Goal: Communication & Community: Answer question/provide support

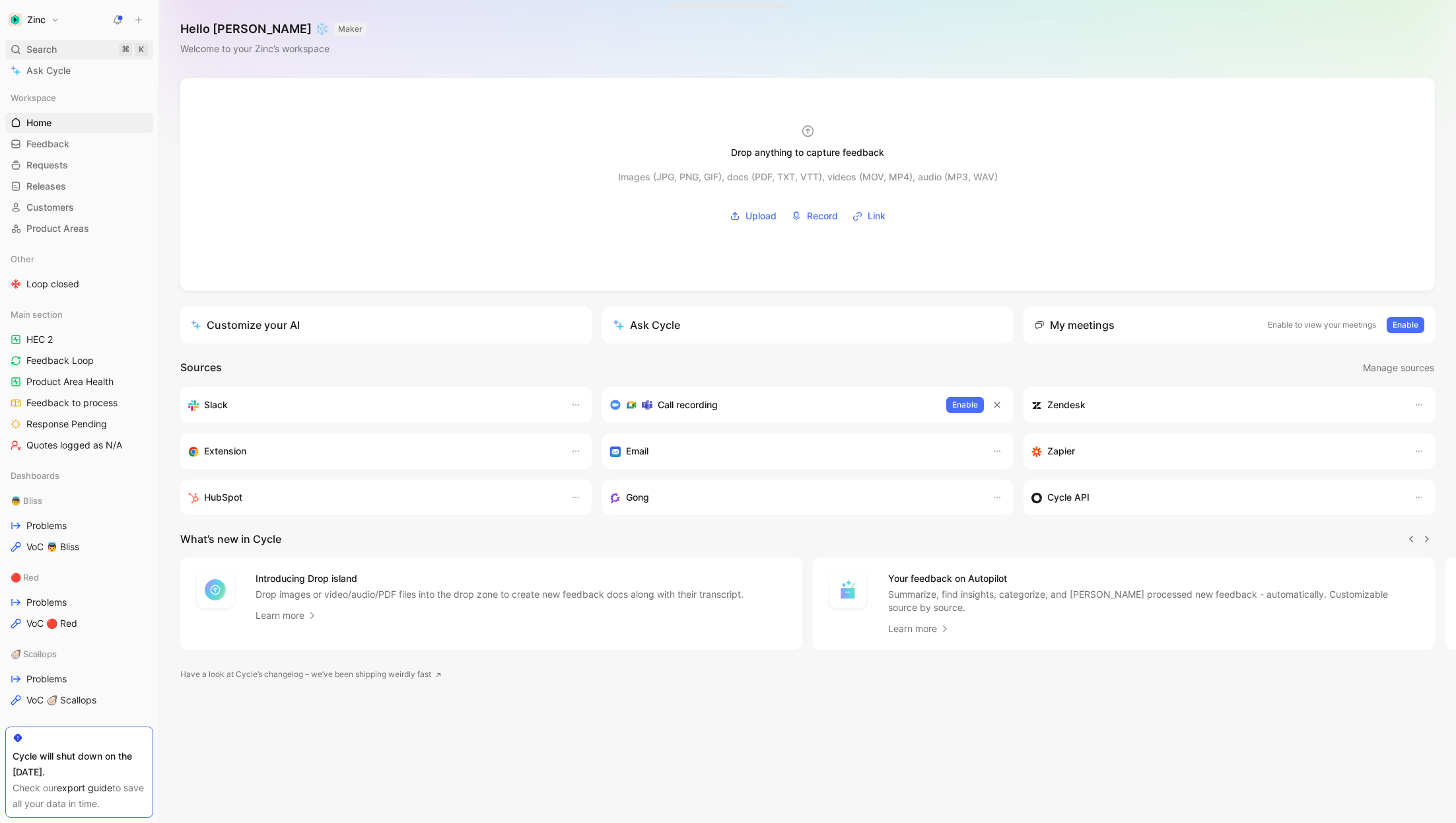
click at [51, 43] on span "Search" at bounding box center [41, 49] width 30 height 16
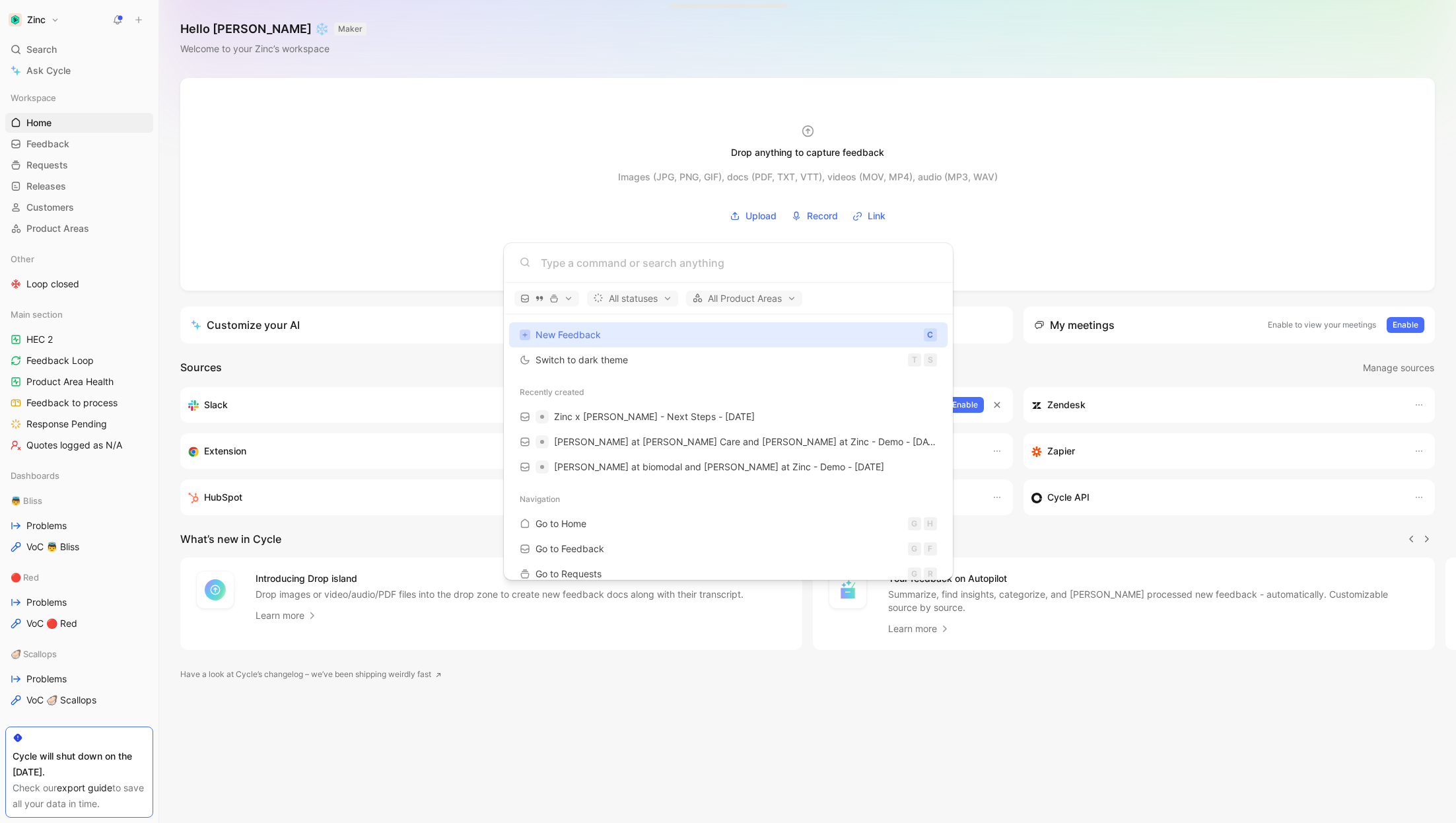
click at [89, 574] on body "Zinc Search ⌘ K Ask Cycle Workspace Home G then H Feedback G then F Requests G …" at bounding box center [728, 412] width 1456 height 823
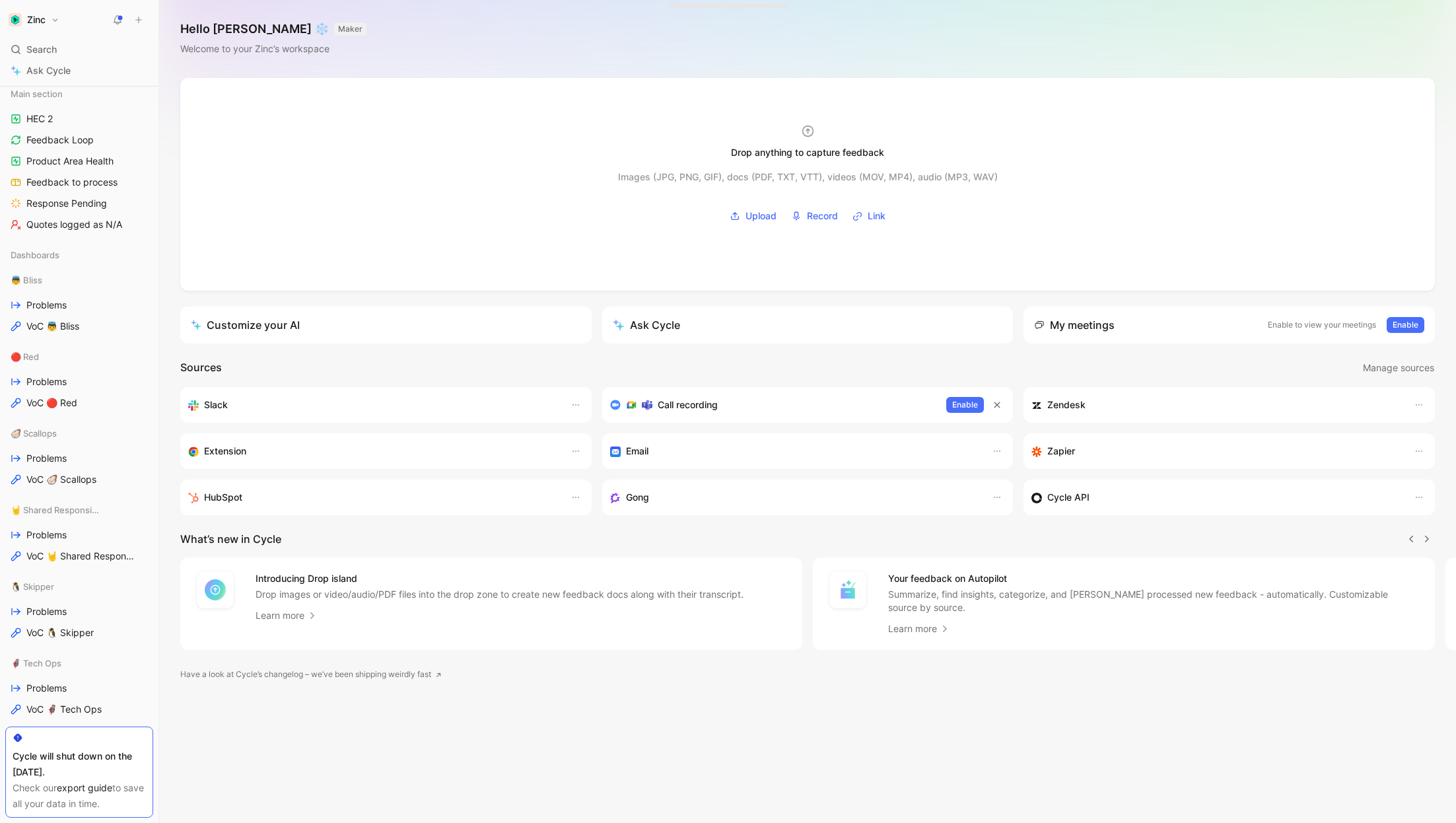
scroll to position [286, 0]
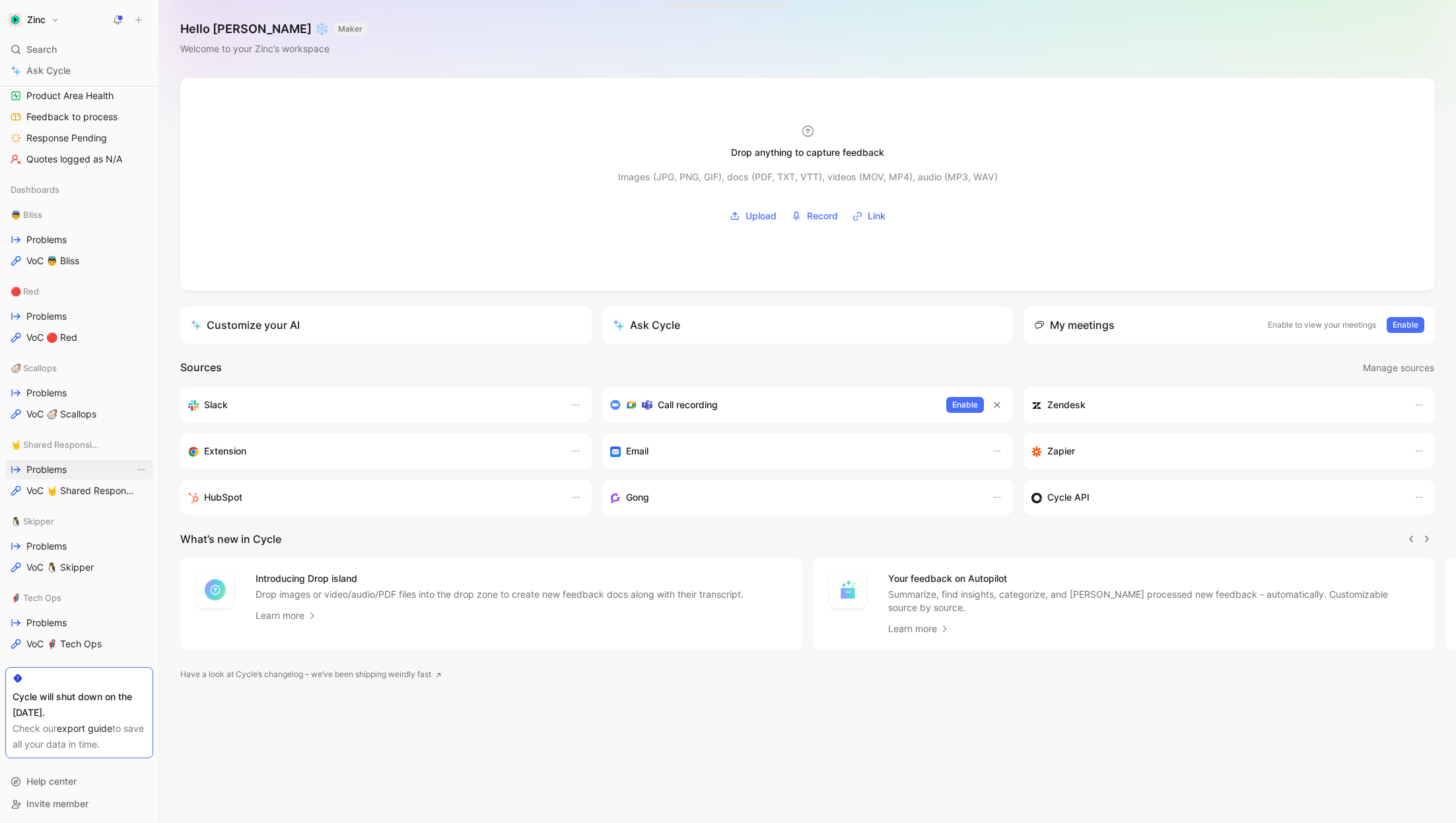
click at [55, 463] on span "Problems" at bounding box center [47, 469] width 41 height 13
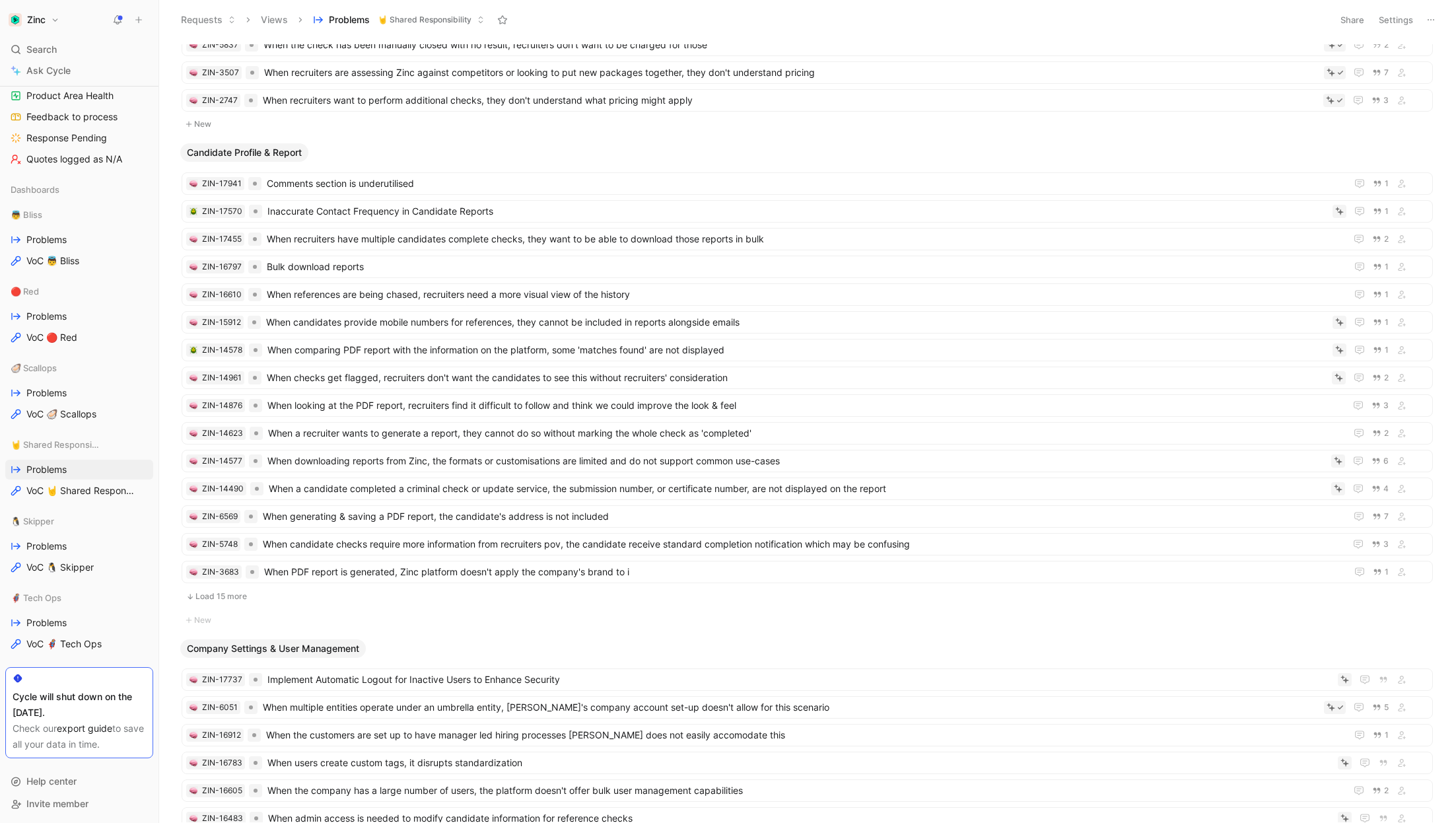
scroll to position [975, 0]
click at [401, 257] on span "Bulk download reports" at bounding box center [803, 265] width 1074 height 16
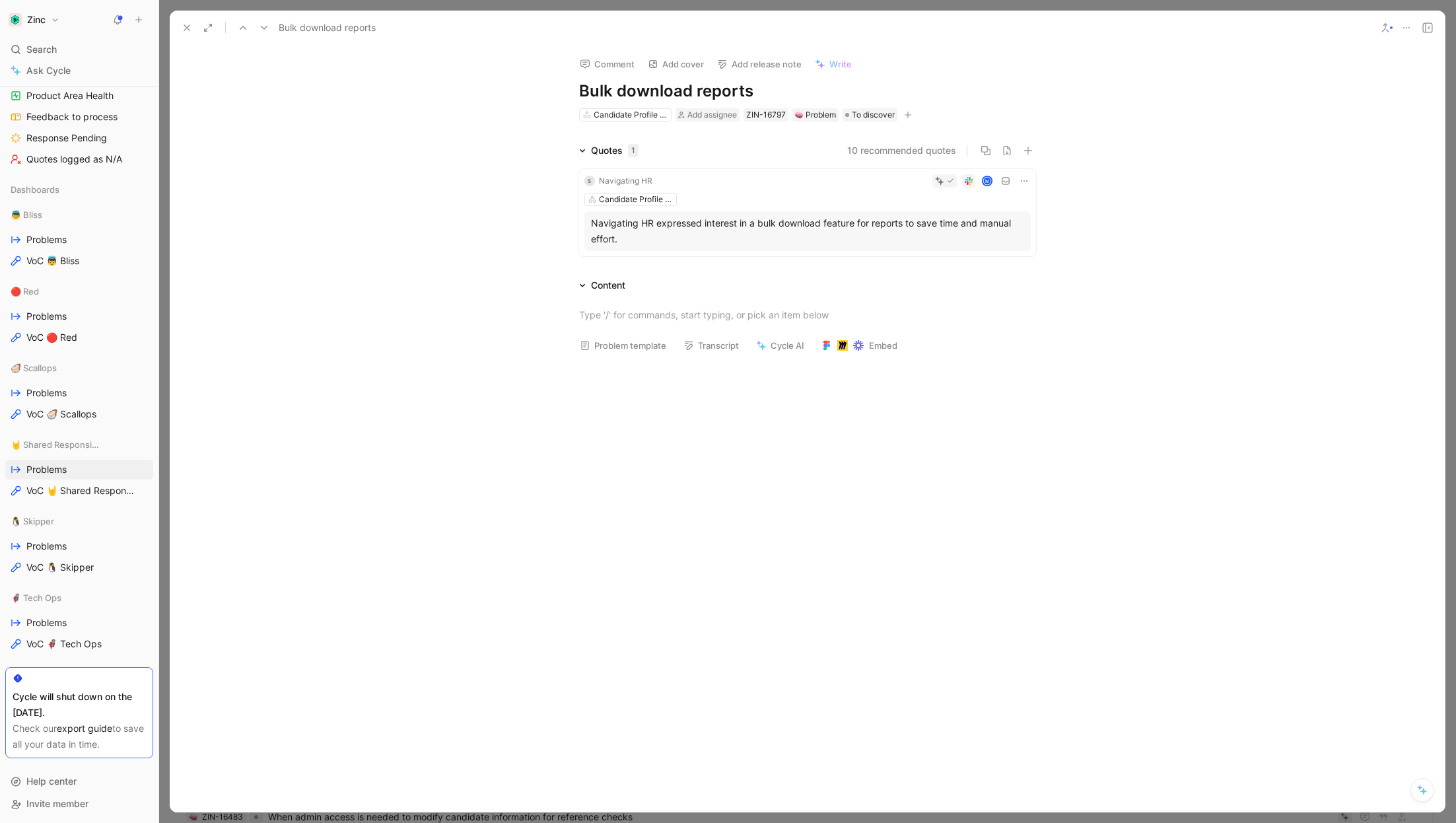
click at [666, 93] on h1 "Bulk download reports" at bounding box center [807, 91] width 457 height 21
drag, startPoint x: 777, startPoint y: 90, endPoint x: 412, endPoint y: 90, distance: 365.0
click at [412, 90] on div "Comment Add cover Add release note Write Bulk download reports Candidate Profil…" at bounding box center [807, 429] width 1275 height 767
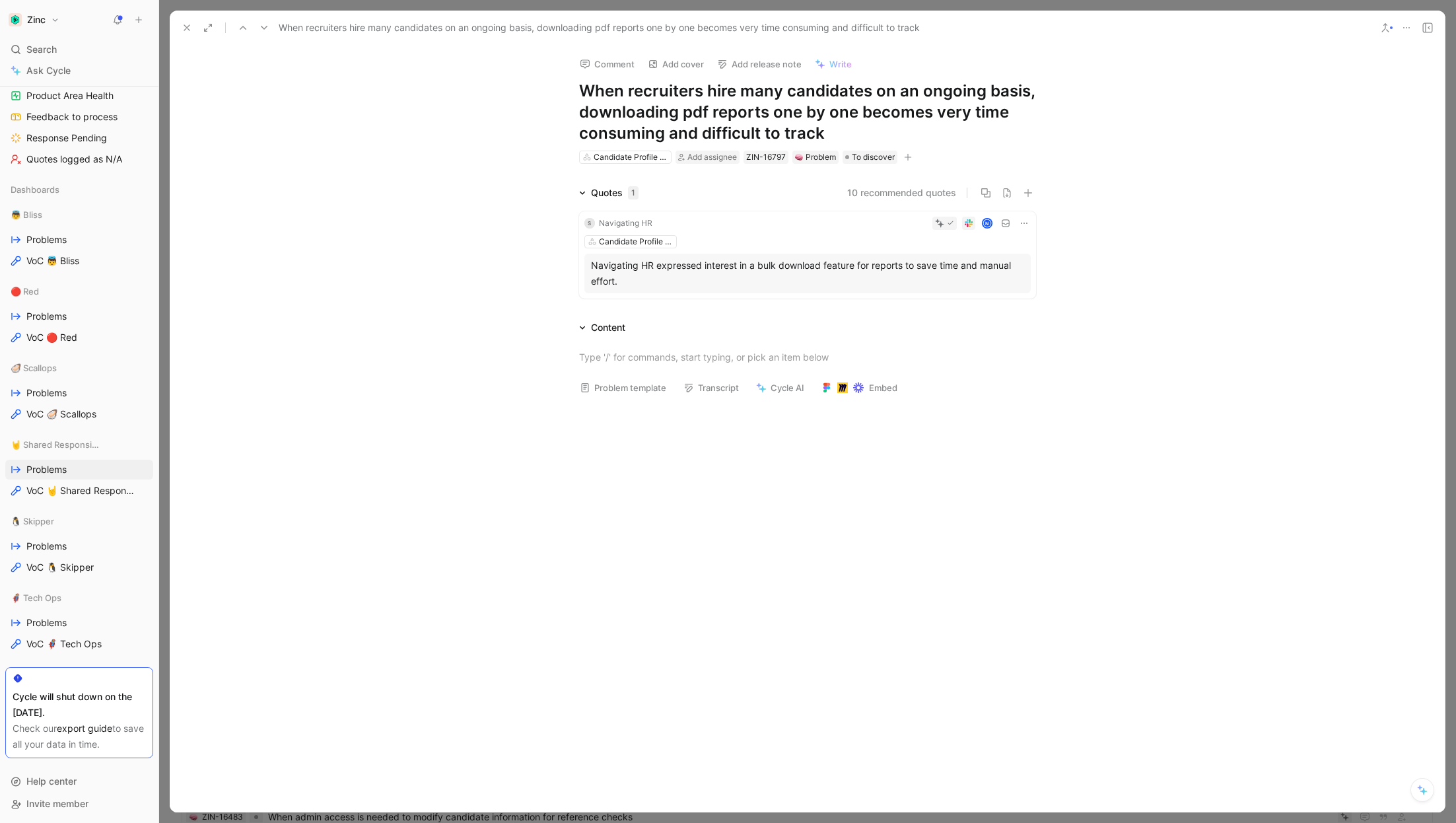
click at [468, 387] on div "Problem template Transcript Cycle AI Embed" at bounding box center [807, 370] width 1275 height 70
click at [186, 24] on icon at bounding box center [187, 27] width 11 height 11
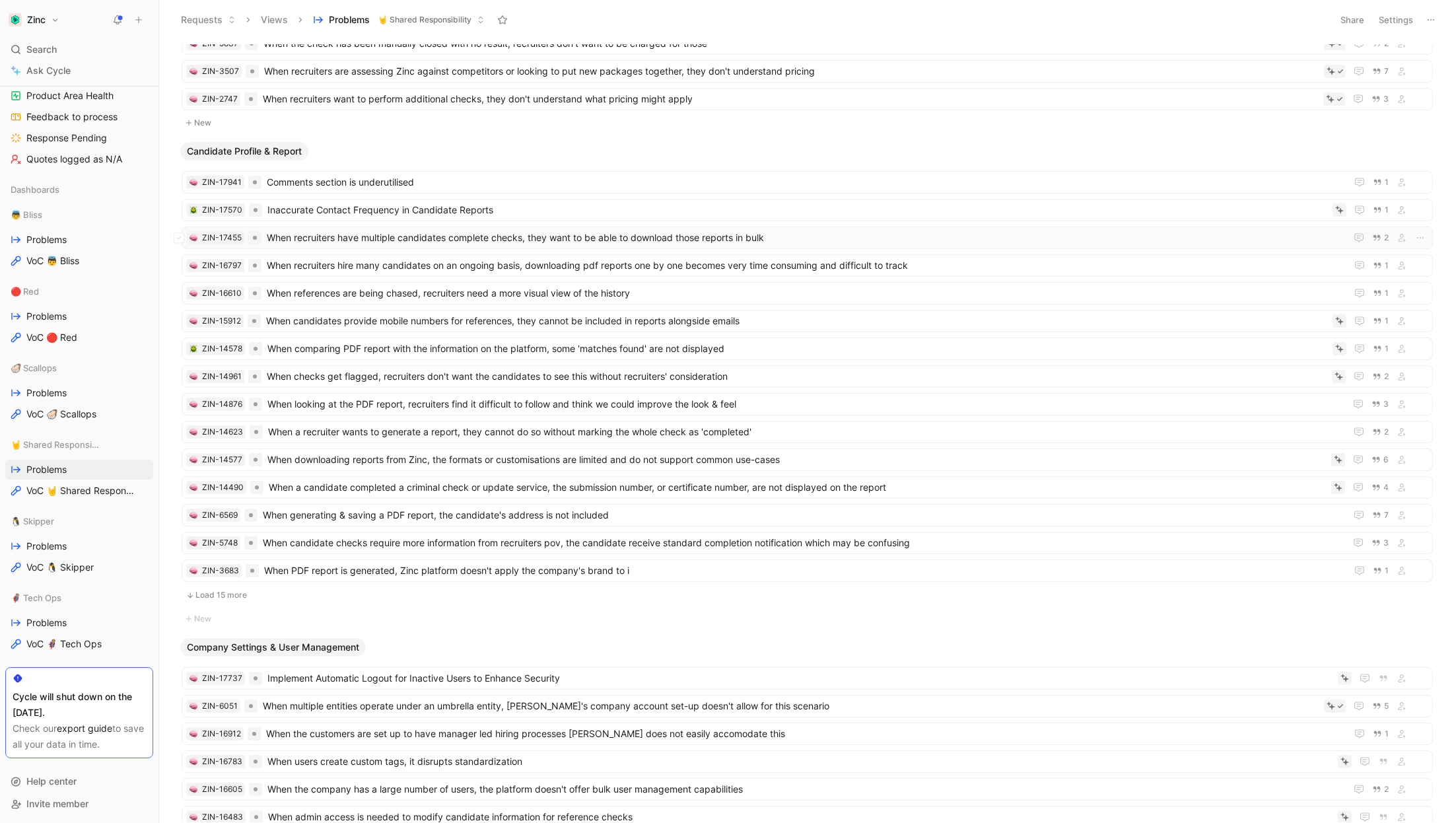
click at [353, 230] on span "When recruiters have multiple candidates complete checks, they want to be able …" at bounding box center [803, 238] width 1074 height 16
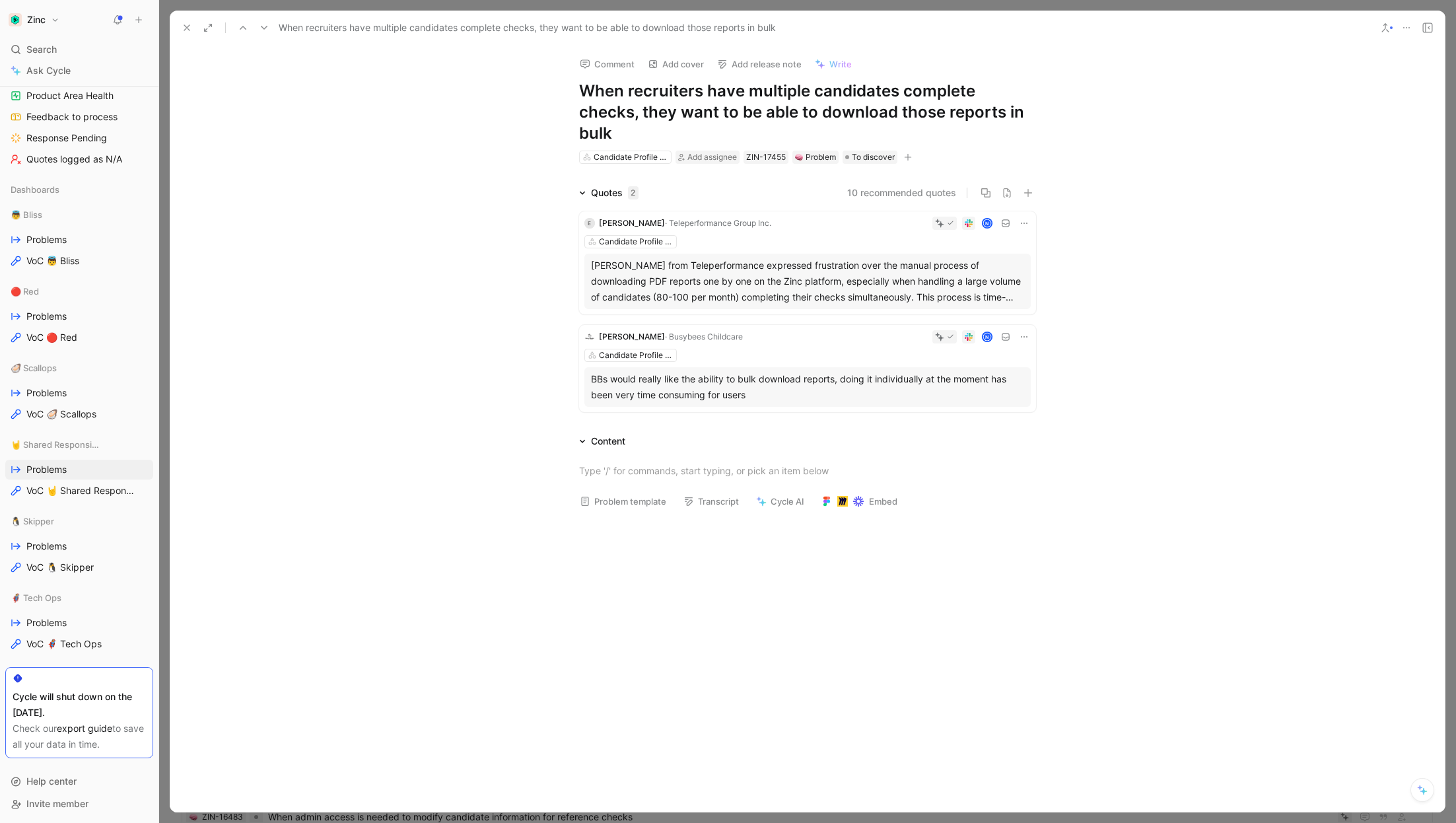
click at [850, 231] on div "E [PERSON_NAME] · Teleperformance Group Inc. N Candidate Profile & Report [PERS…" at bounding box center [807, 263] width 457 height 103
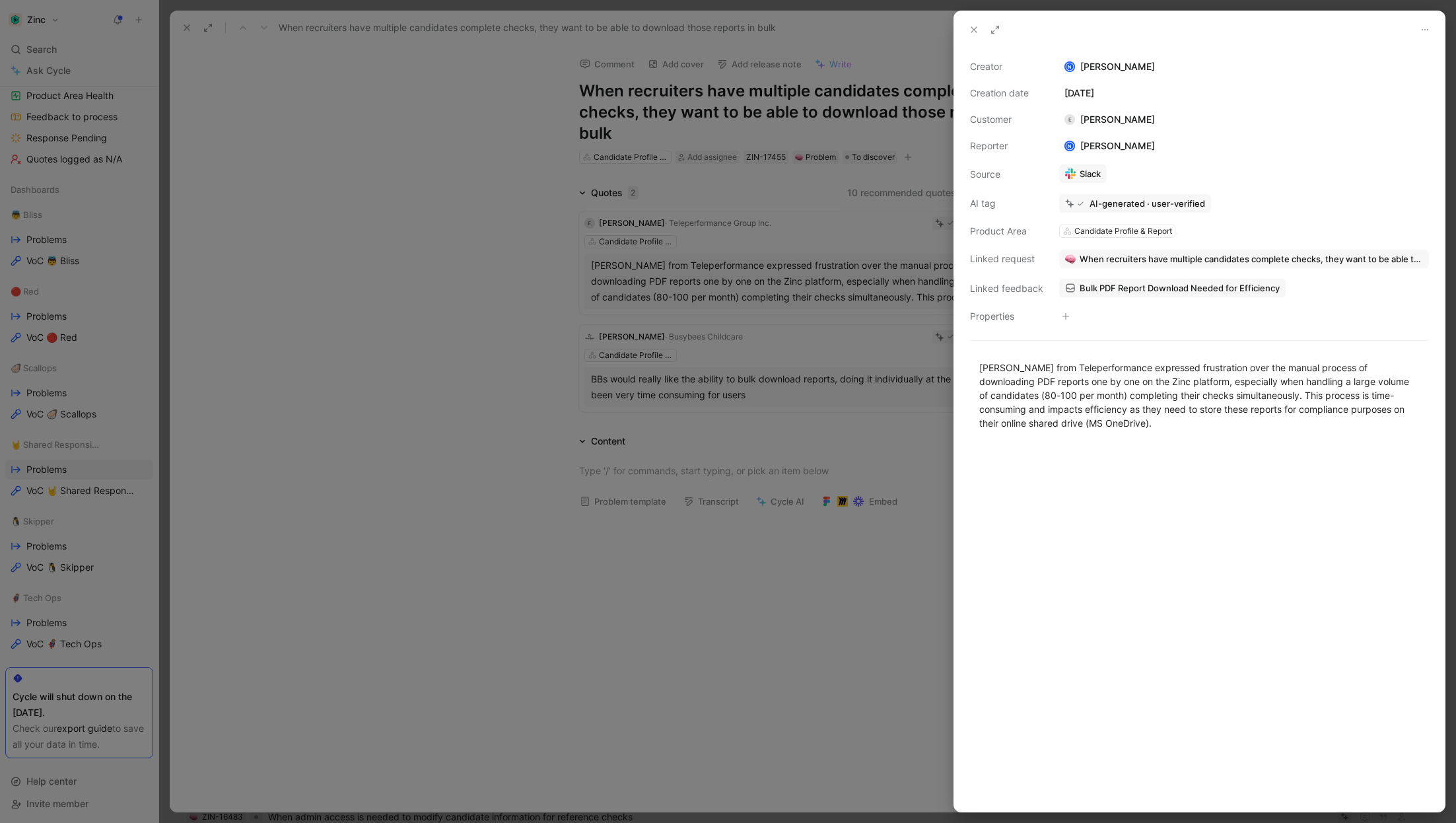
click at [1094, 260] on span "When recruiters have multiple candidates complete checks, they want to be able …" at bounding box center [1251, 258] width 344 height 11
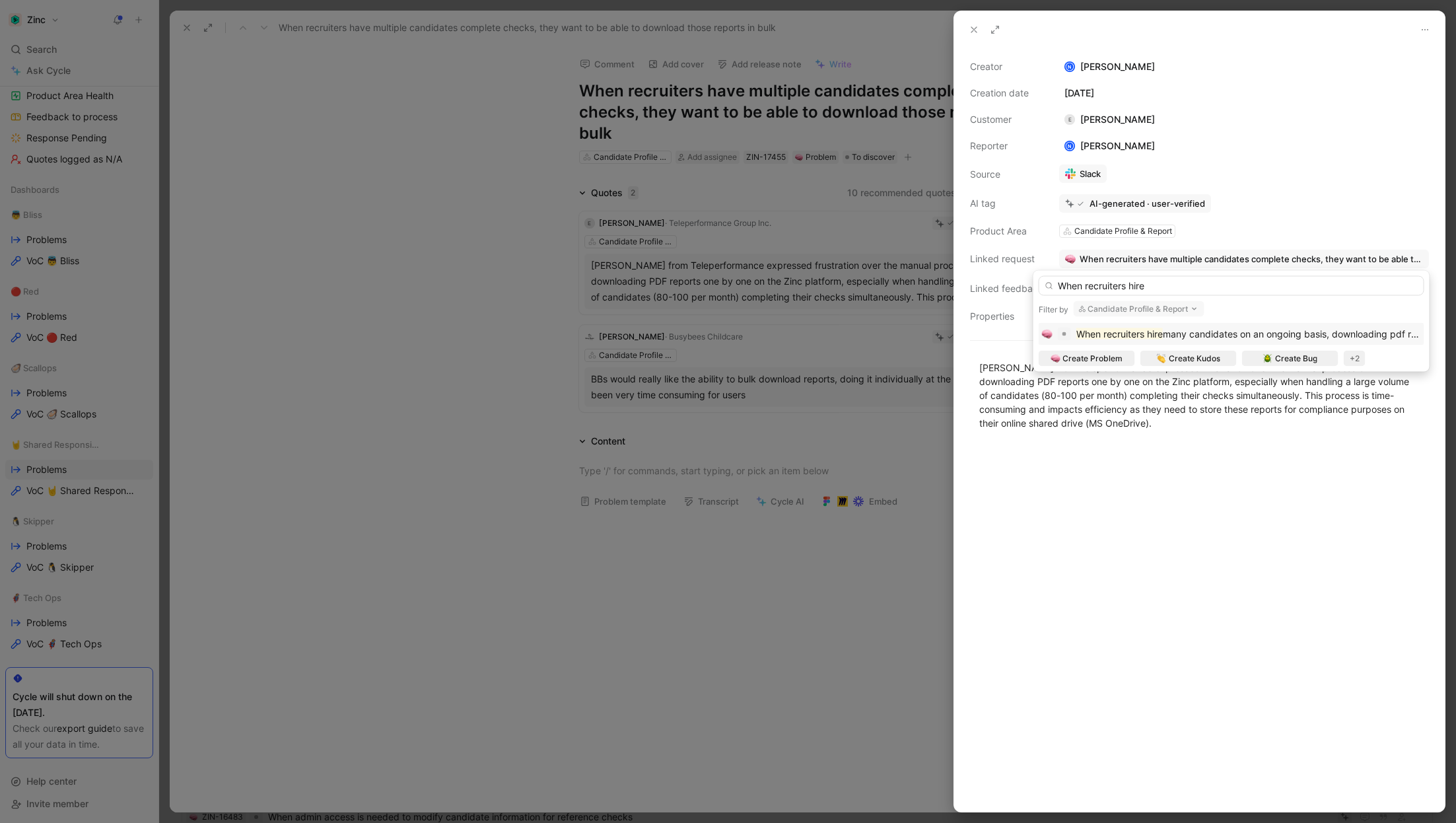
type input "When recruiters hire"
click at [1164, 337] on span "many candidates on an ongoing basis, downloading pdf reports one by one becomes…" at bounding box center [1438, 334] width 552 height 11
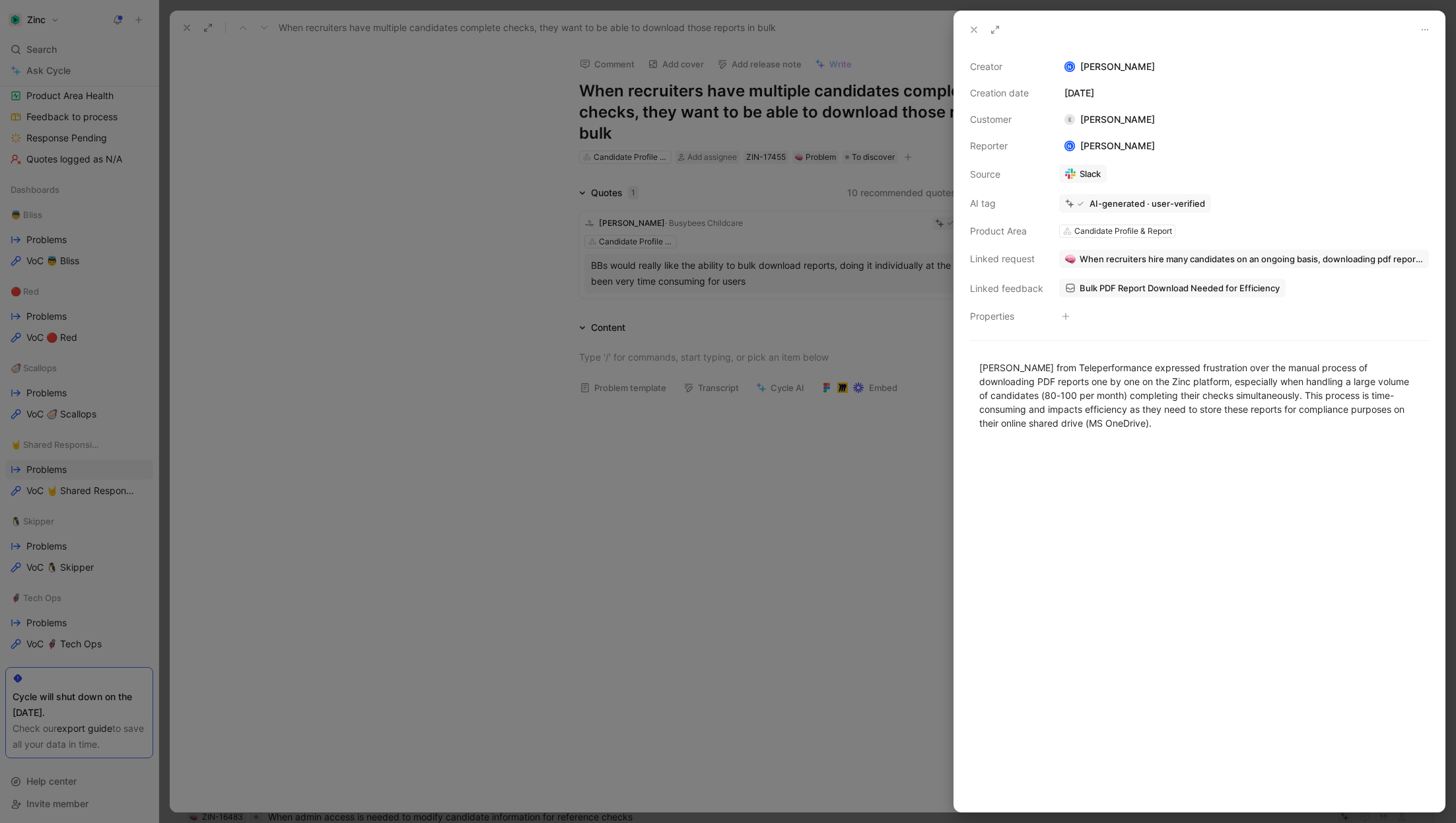
click at [972, 30] on icon at bounding box center [974, 30] width 11 height 11
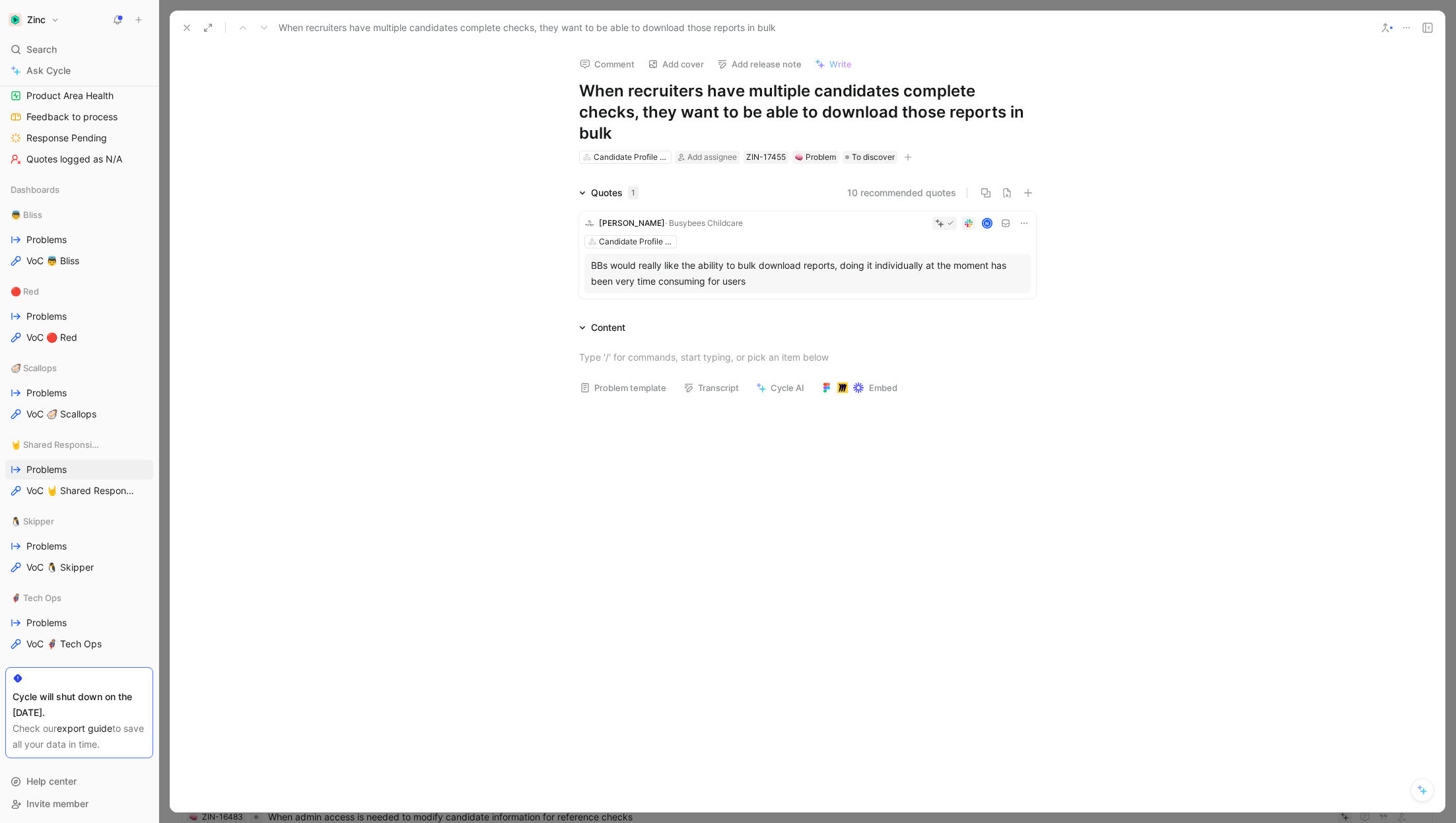
click at [782, 241] on div "Candidate Profile & Report" at bounding box center [807, 241] width 447 height 13
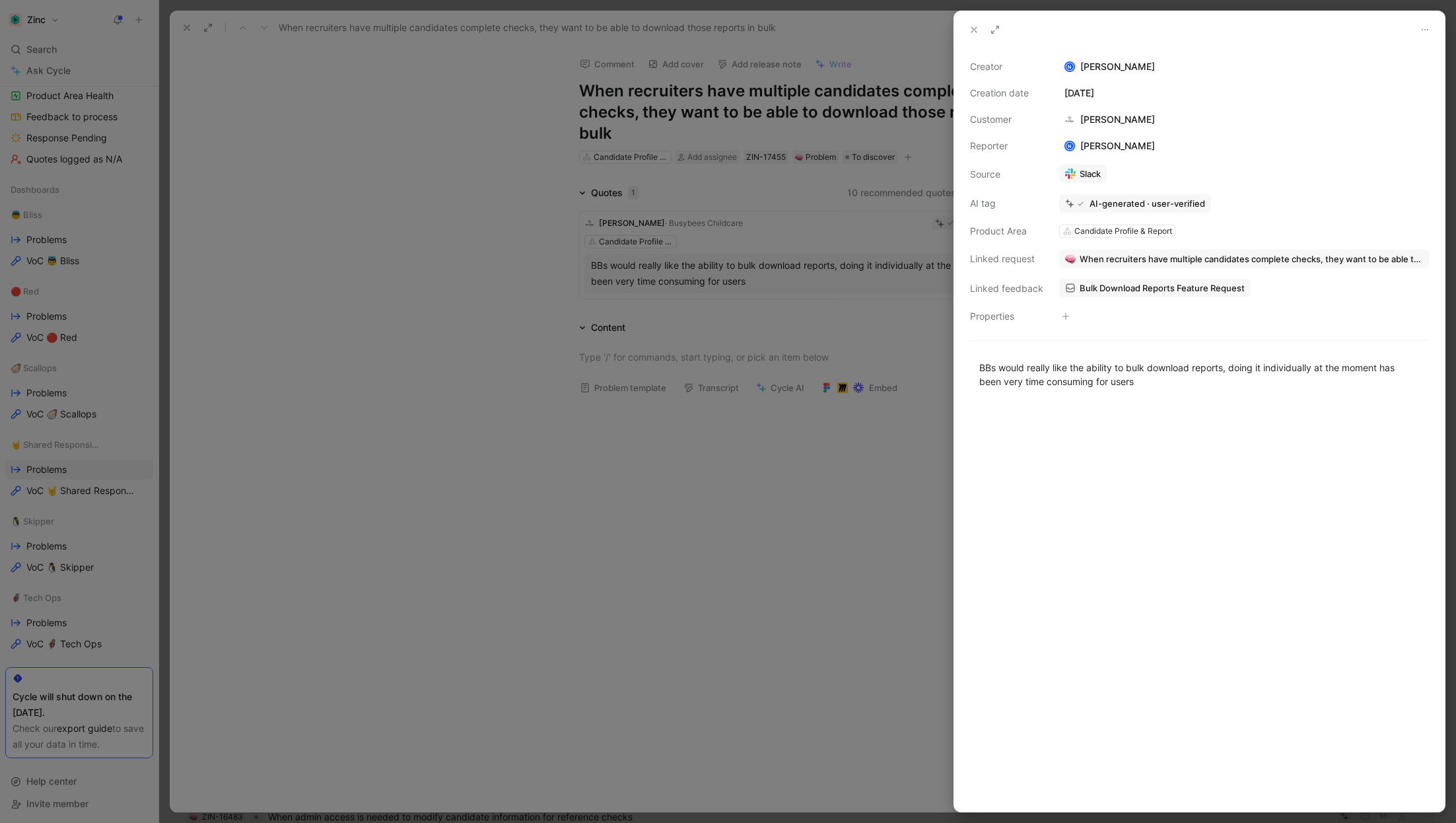
click at [1098, 259] on span "When recruiters have multiple candidates complete checks, they want to be able …" at bounding box center [1251, 258] width 344 height 11
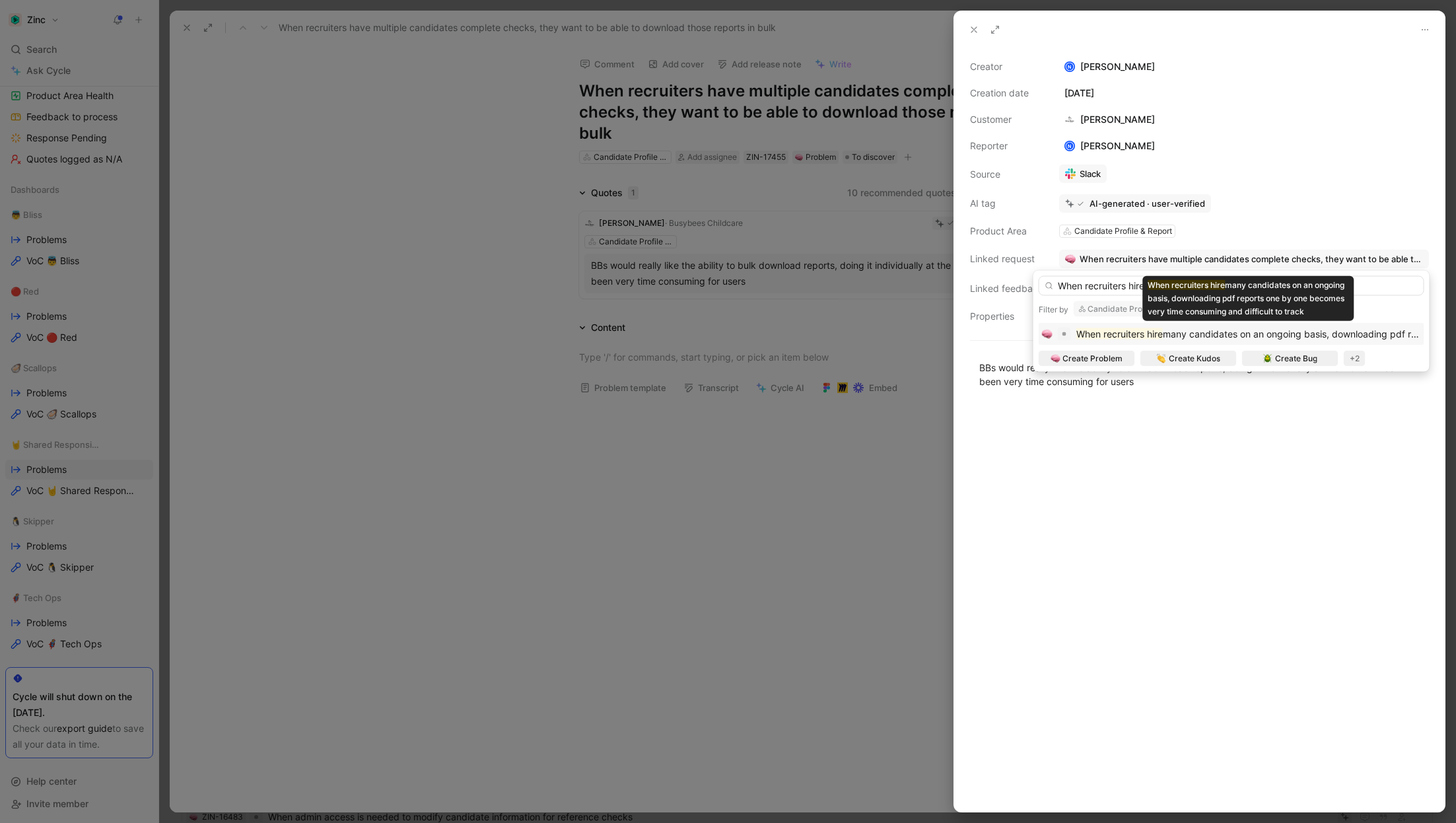
type input "When recruiters hire"
click at [1283, 340] on div "When recruiters hire many candidates on an ongoing basis, downloading pdf repor…" at bounding box center [1248, 334] width 344 height 16
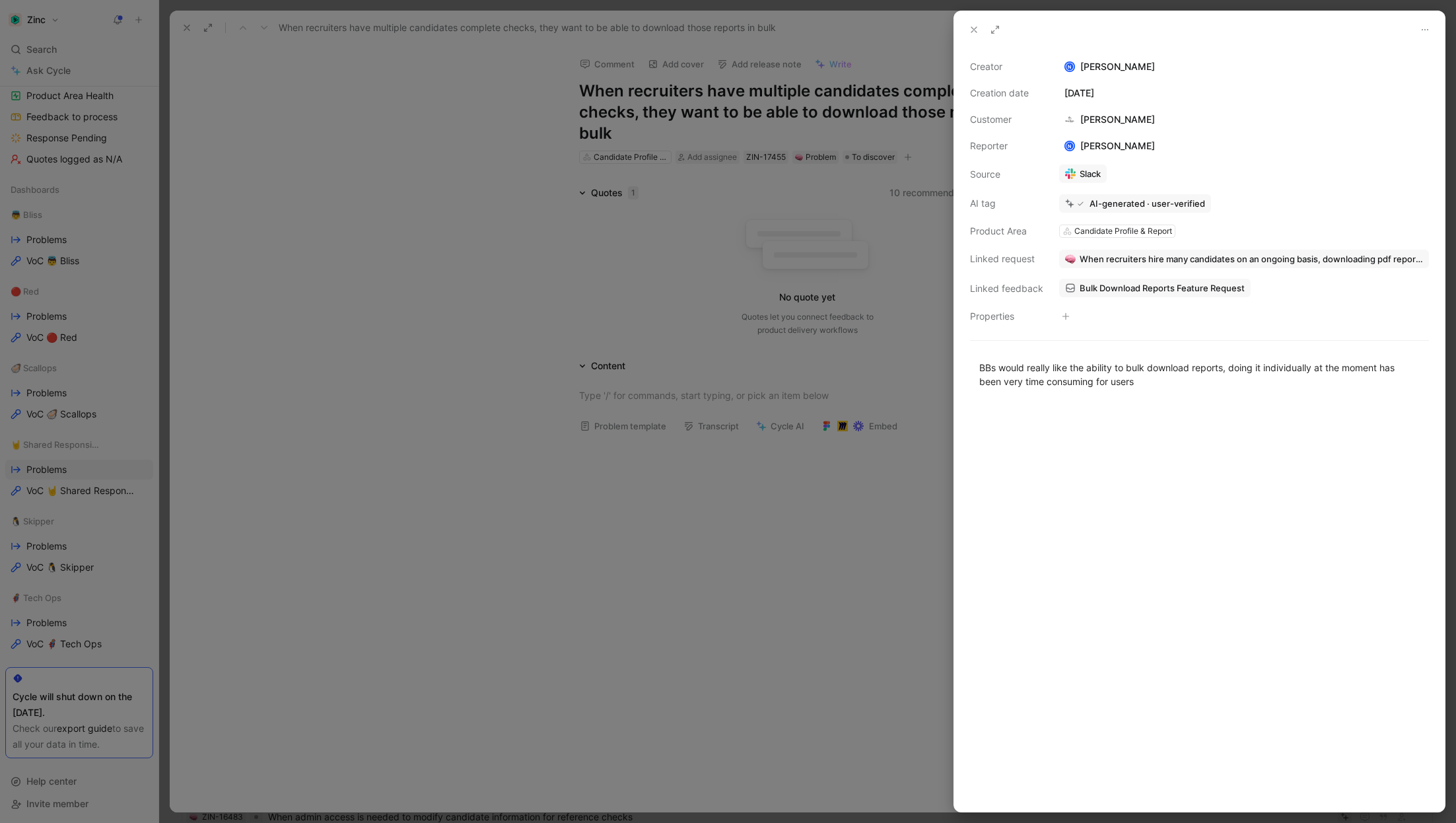
click at [972, 30] on icon at bounding box center [974, 30] width 11 height 11
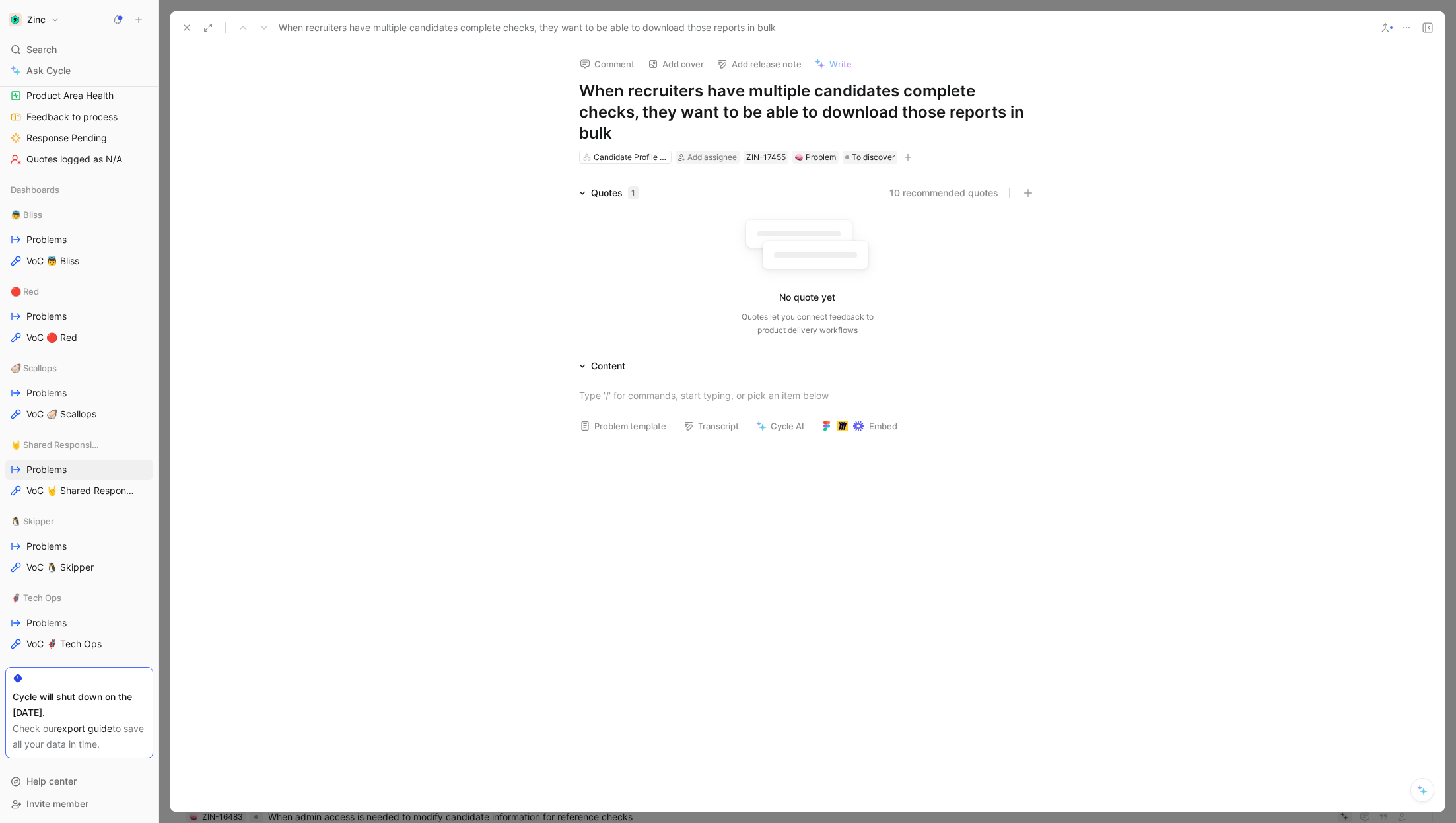
click at [1408, 27] on icon at bounding box center [1406, 27] width 11 height 11
click at [1312, 115] on div "Delete" at bounding box center [1349, 115] width 120 height 16
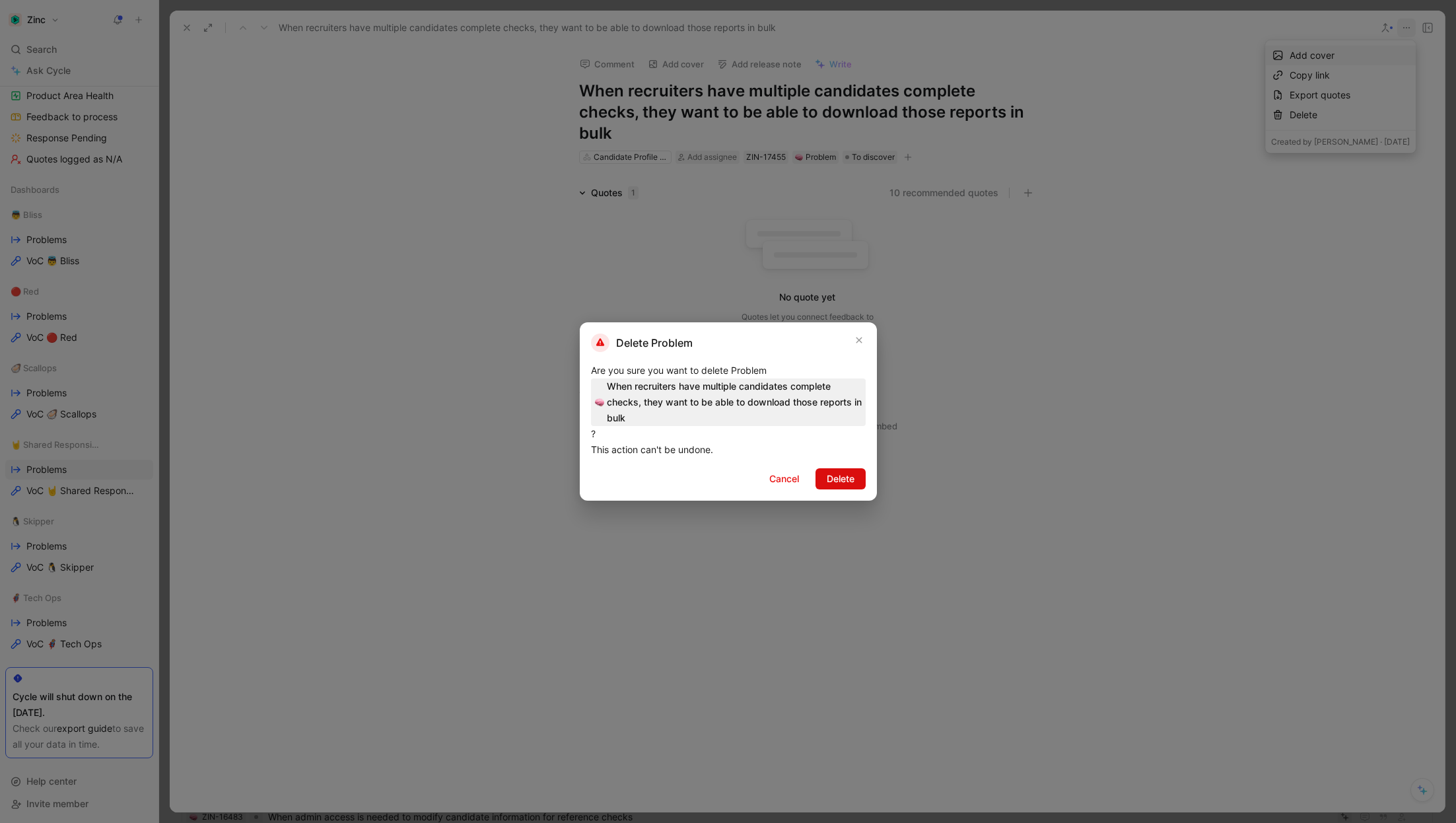
click at [845, 481] on span "Delete" at bounding box center [839, 478] width 27 height 16
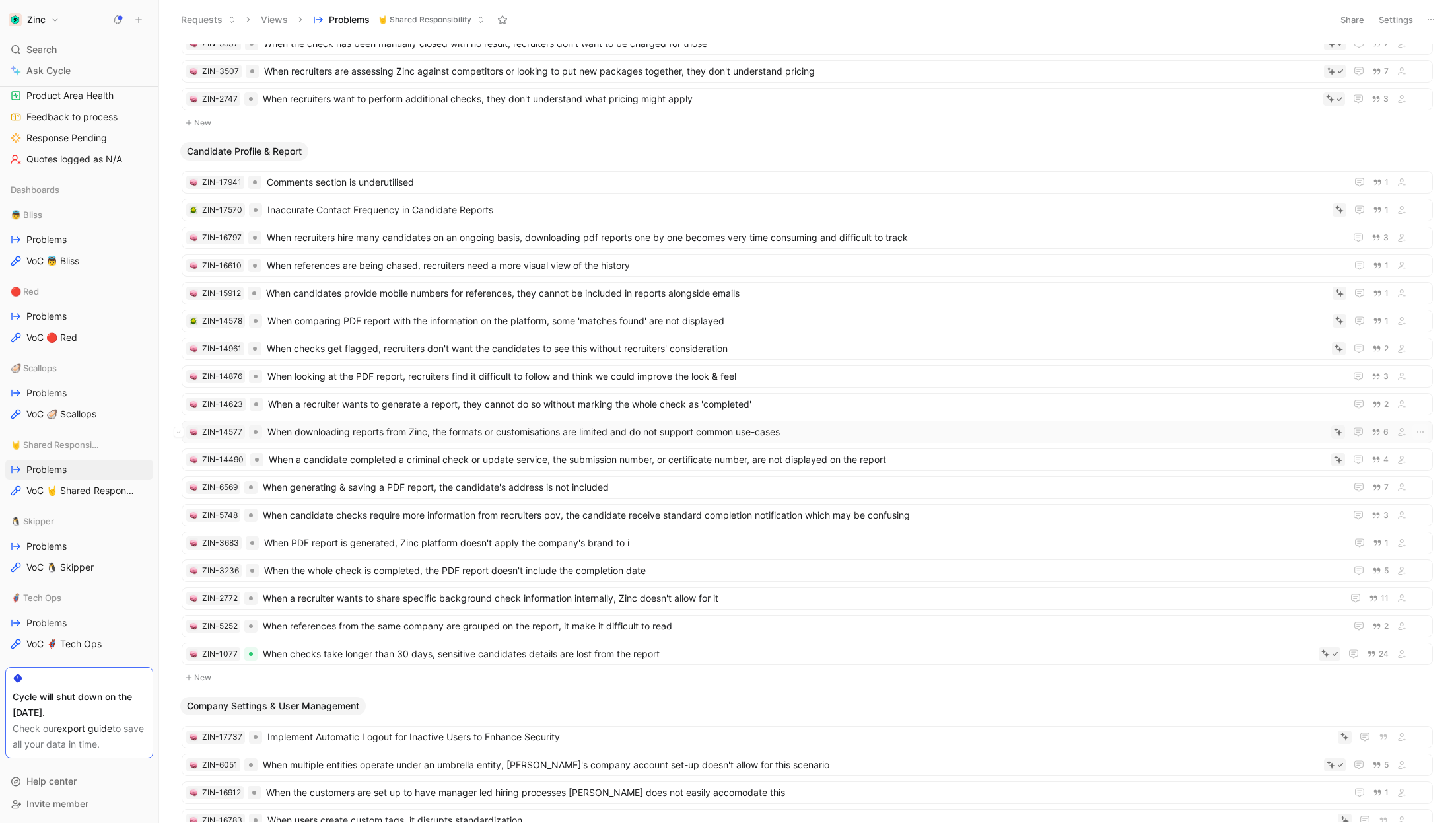
click at [317, 424] on span "When downloading reports from Zinc, the formats or customisations are limited a…" at bounding box center [796, 432] width 1058 height 16
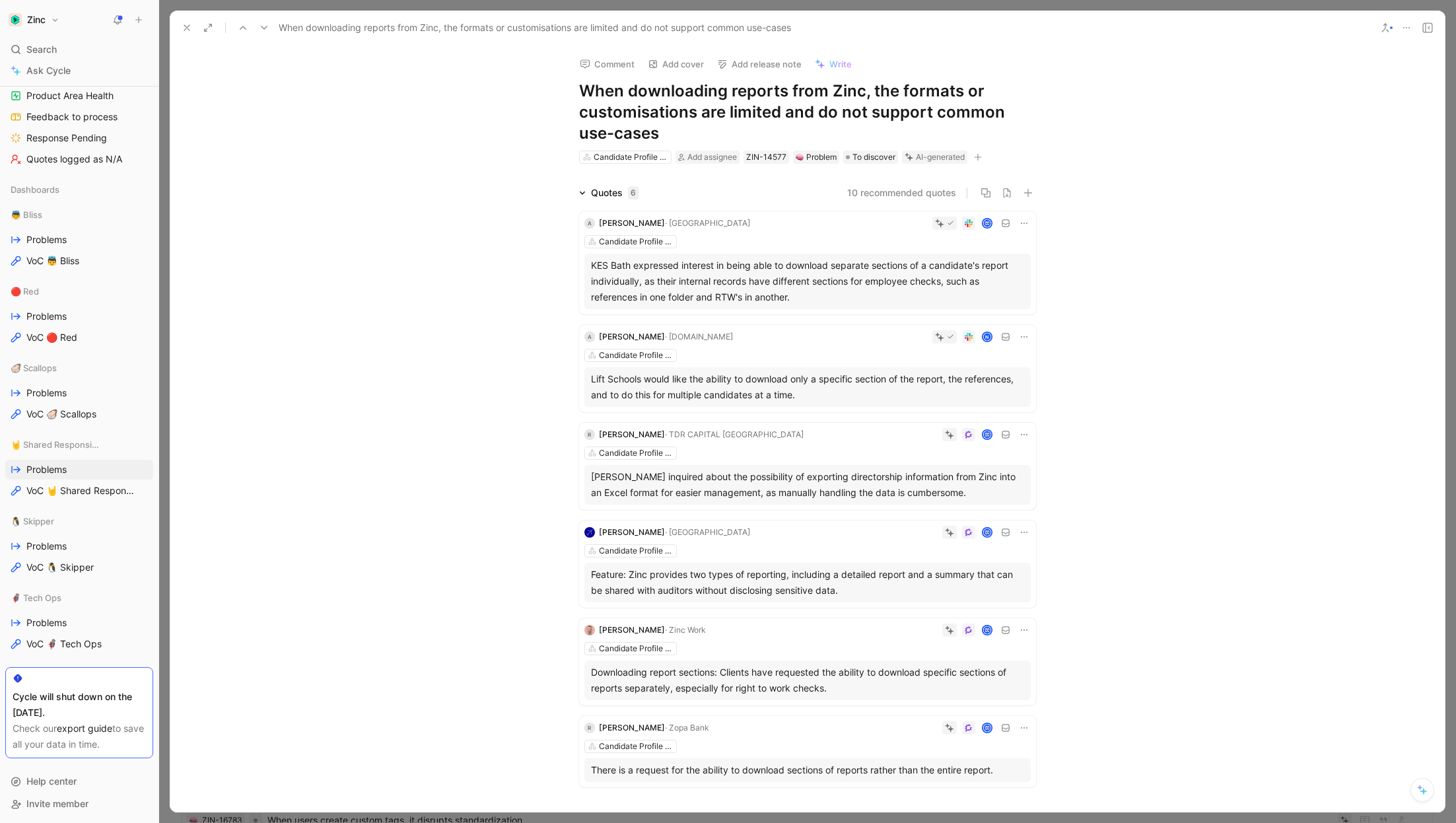
click at [183, 23] on icon at bounding box center [187, 27] width 11 height 11
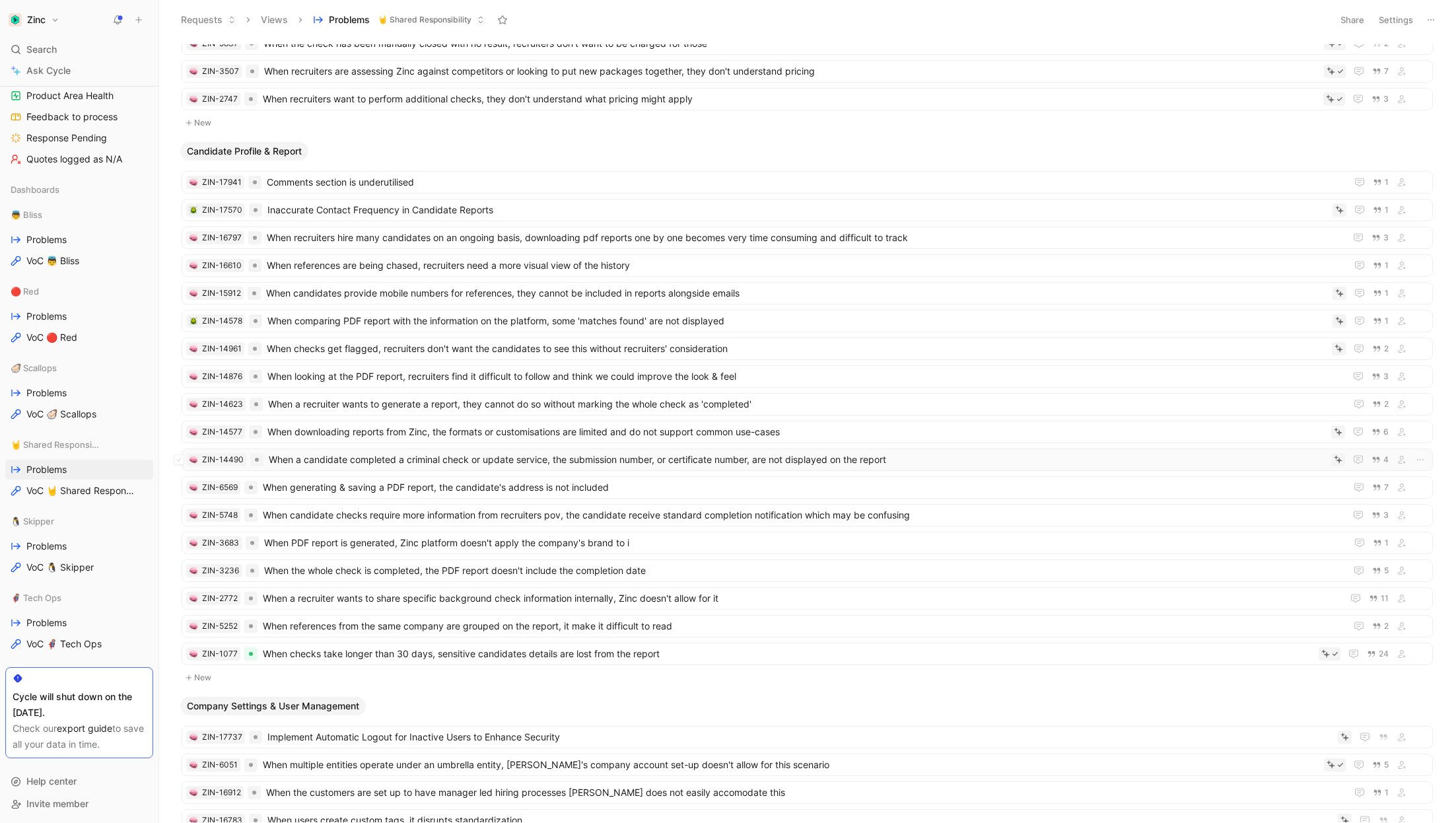
scroll to position [1009, 0]
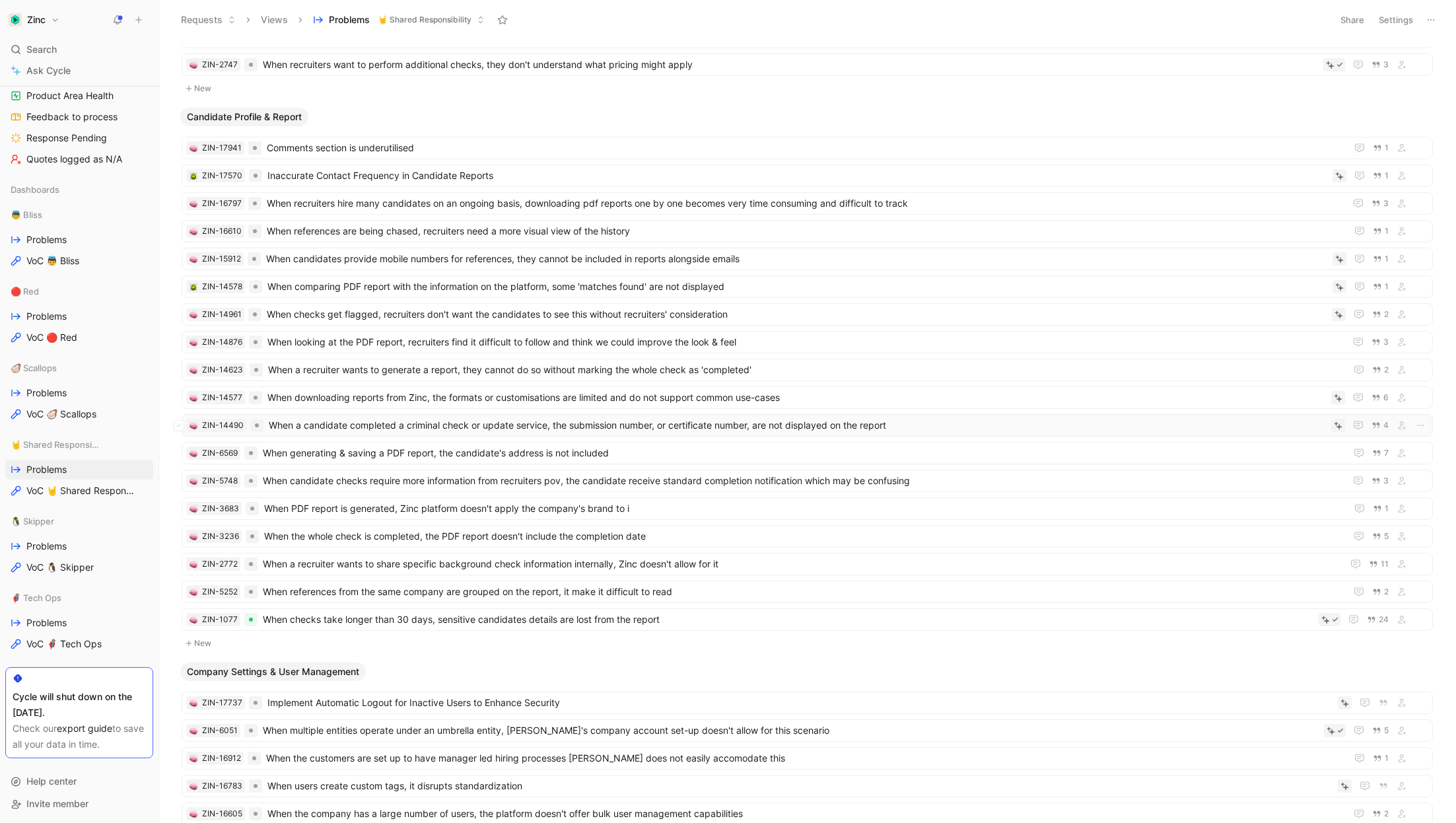
click at [374, 419] on span "When a candidate completed a criminal check or update service, the submission n…" at bounding box center [797, 426] width 1057 height 16
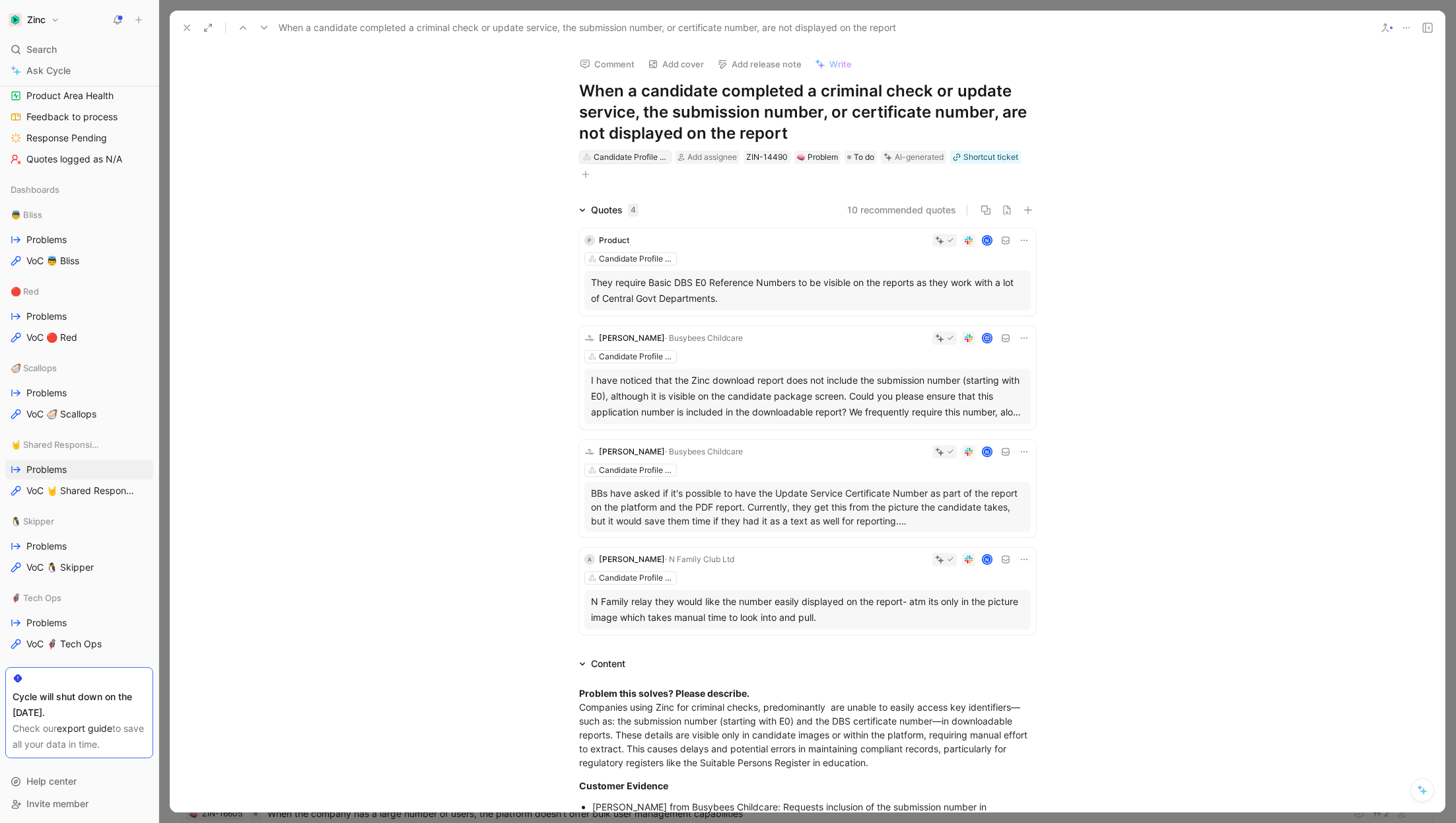
click at [621, 159] on div "Candidate Profile & Report" at bounding box center [631, 157] width 74 height 13
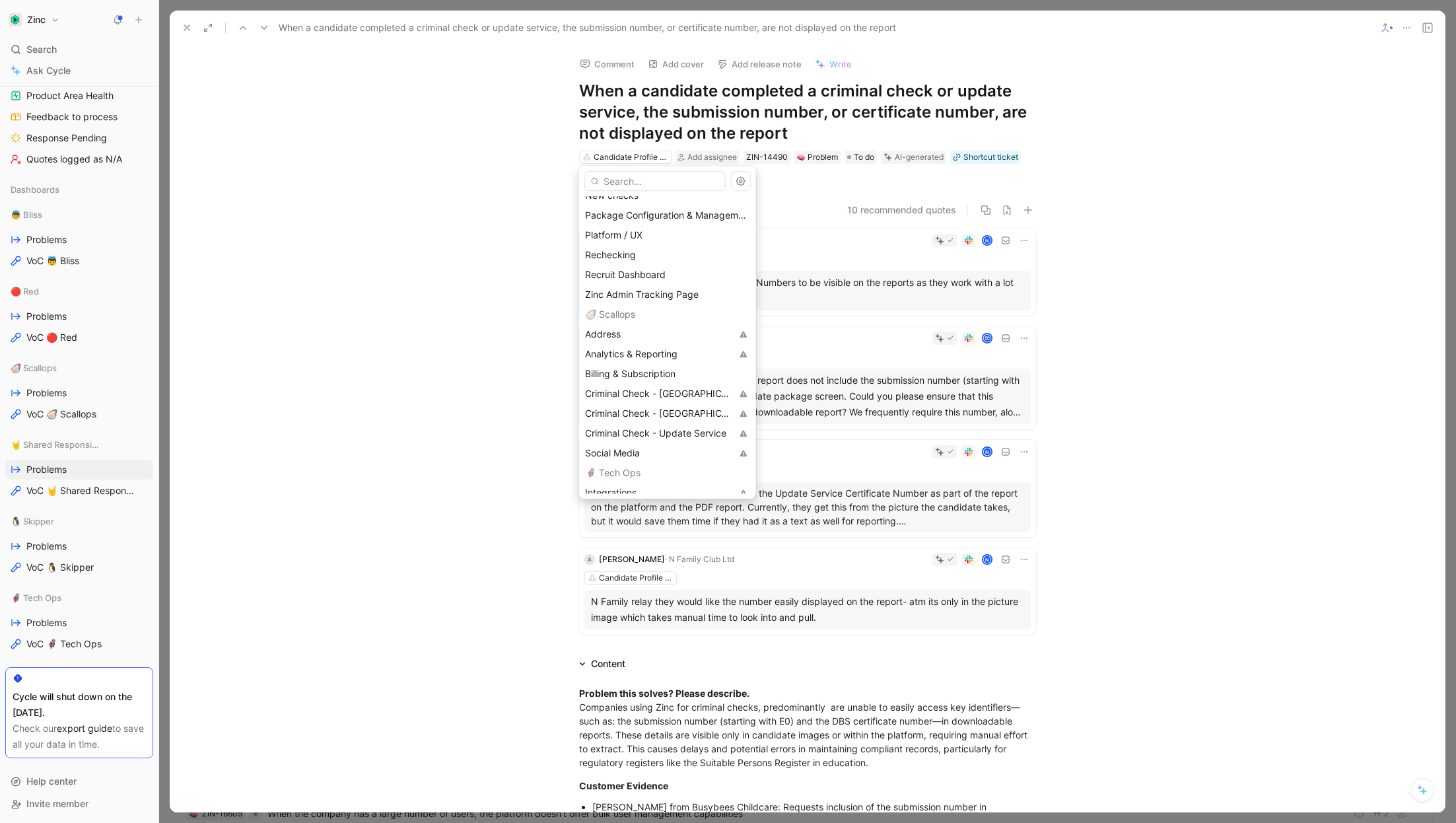
scroll to position [583, 0]
click at [618, 374] on span "Criminal Check - [GEOGRAPHIC_DATA] & Wales (DBS)" at bounding box center [700, 375] width 231 height 11
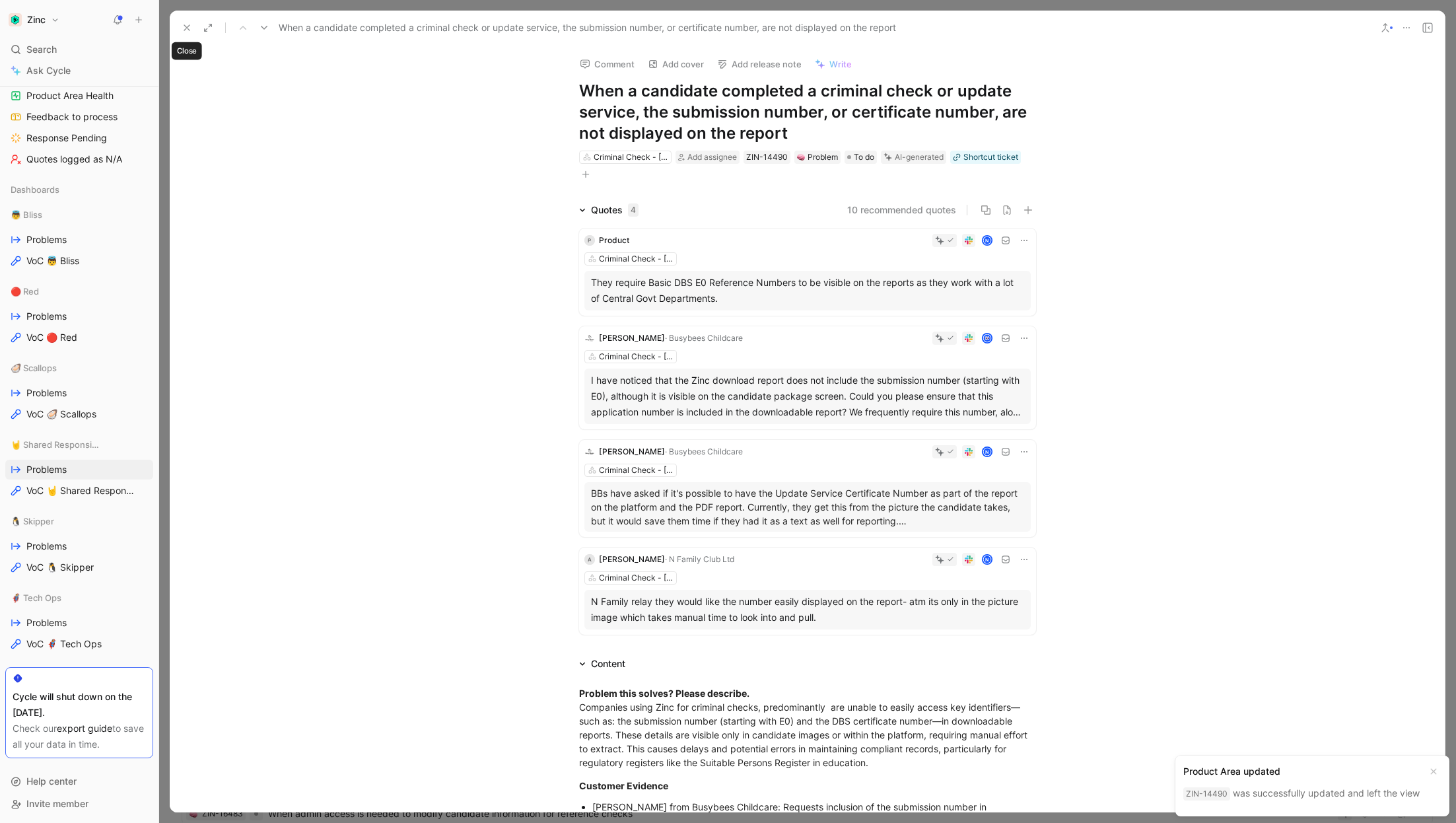
click at [187, 25] on icon at bounding box center [187, 27] width 11 height 11
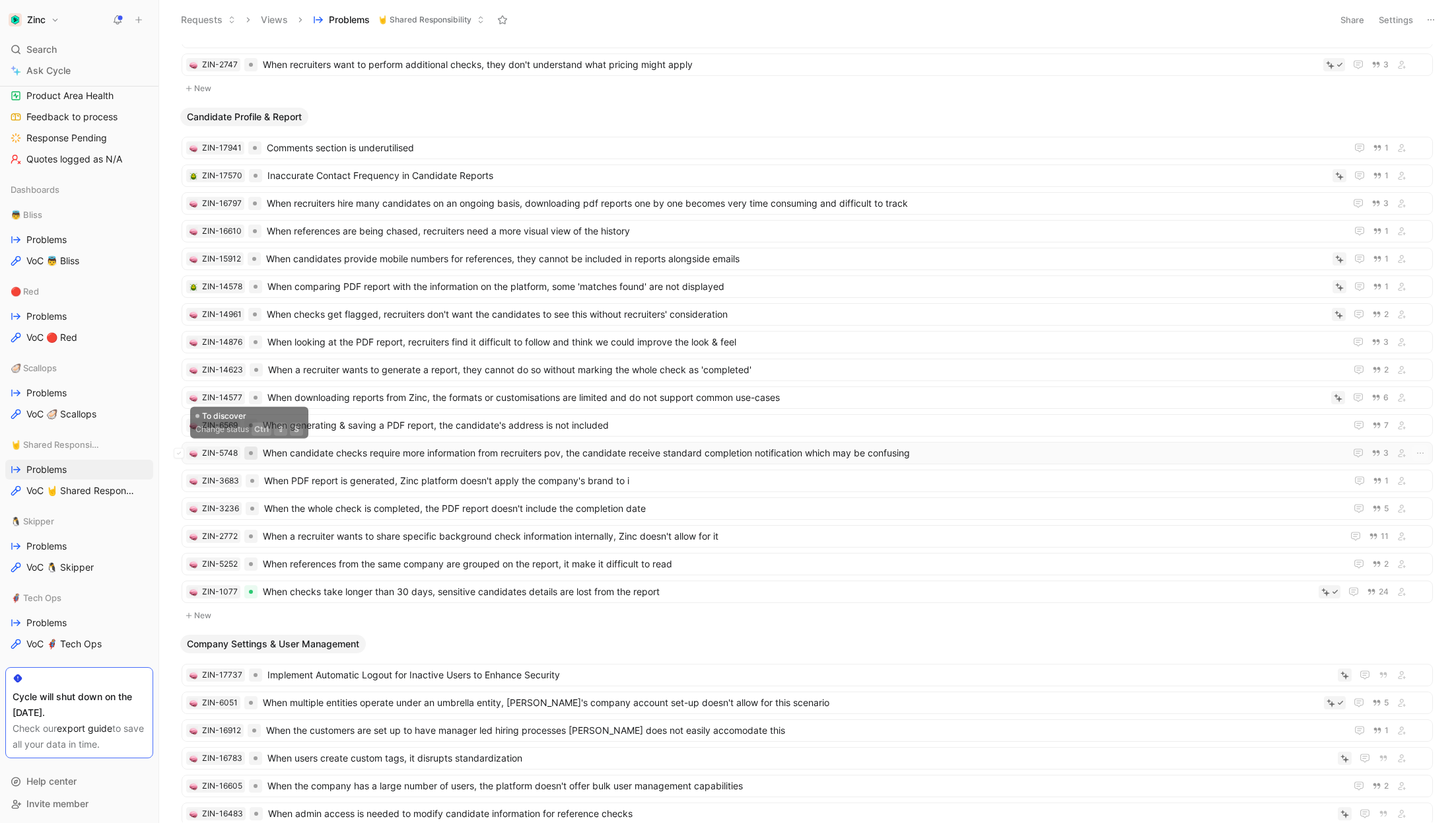
click at [254, 447] on div at bounding box center [250, 453] width 13 height 13
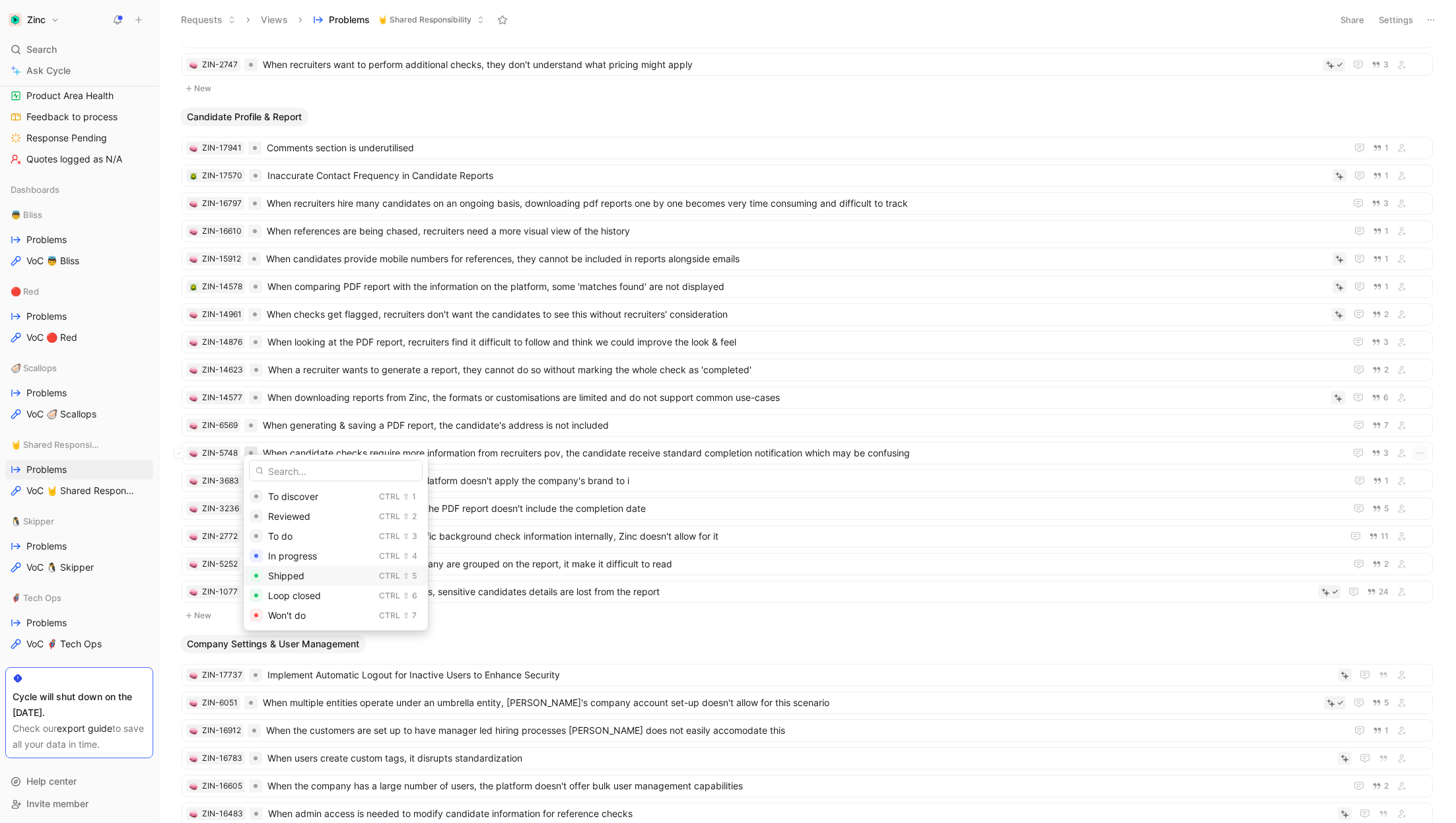
click at [289, 571] on span "Shipped" at bounding box center [285, 575] width 36 height 11
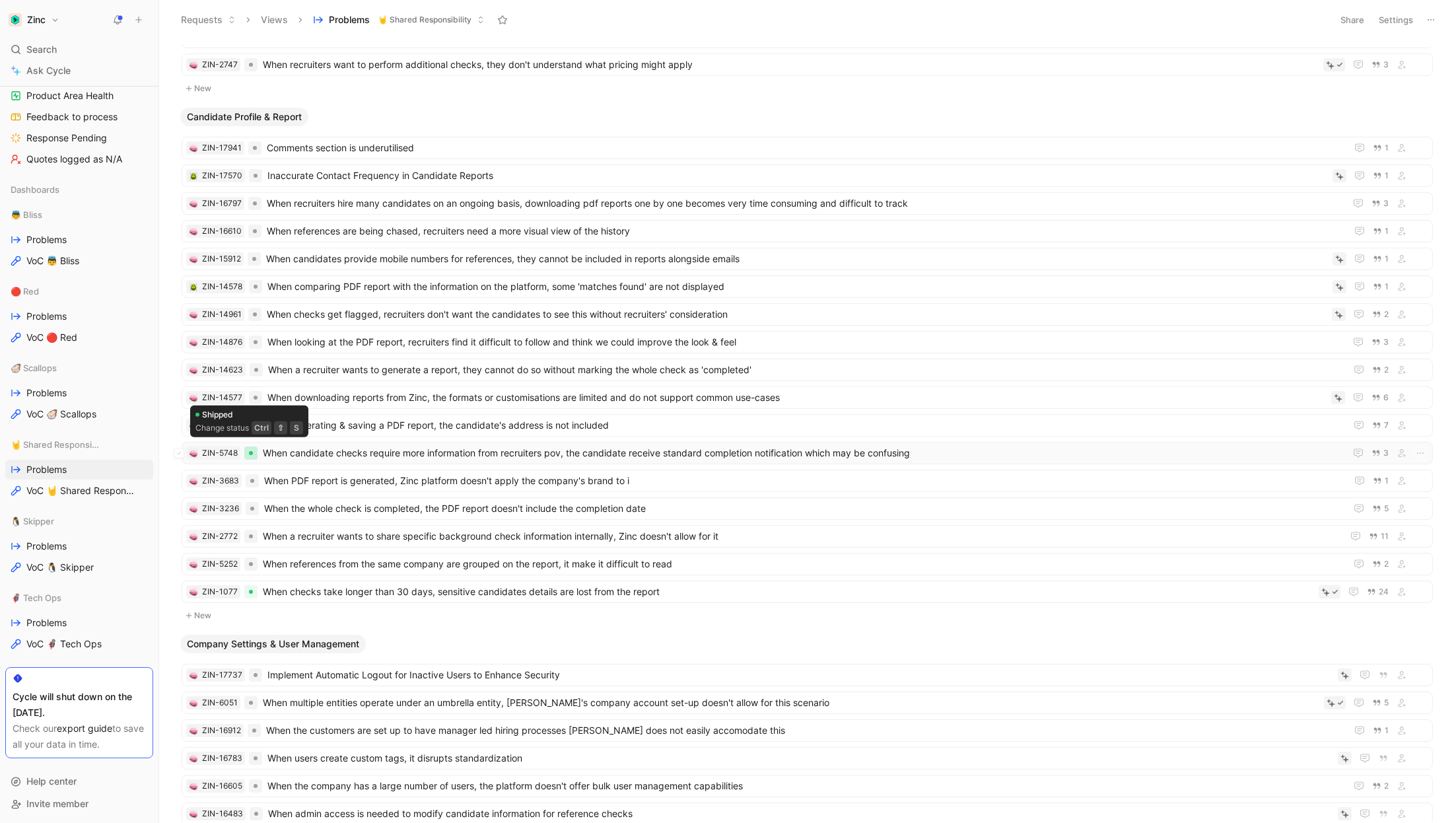
click at [249, 451] on div at bounding box center [251, 453] width 4 height 4
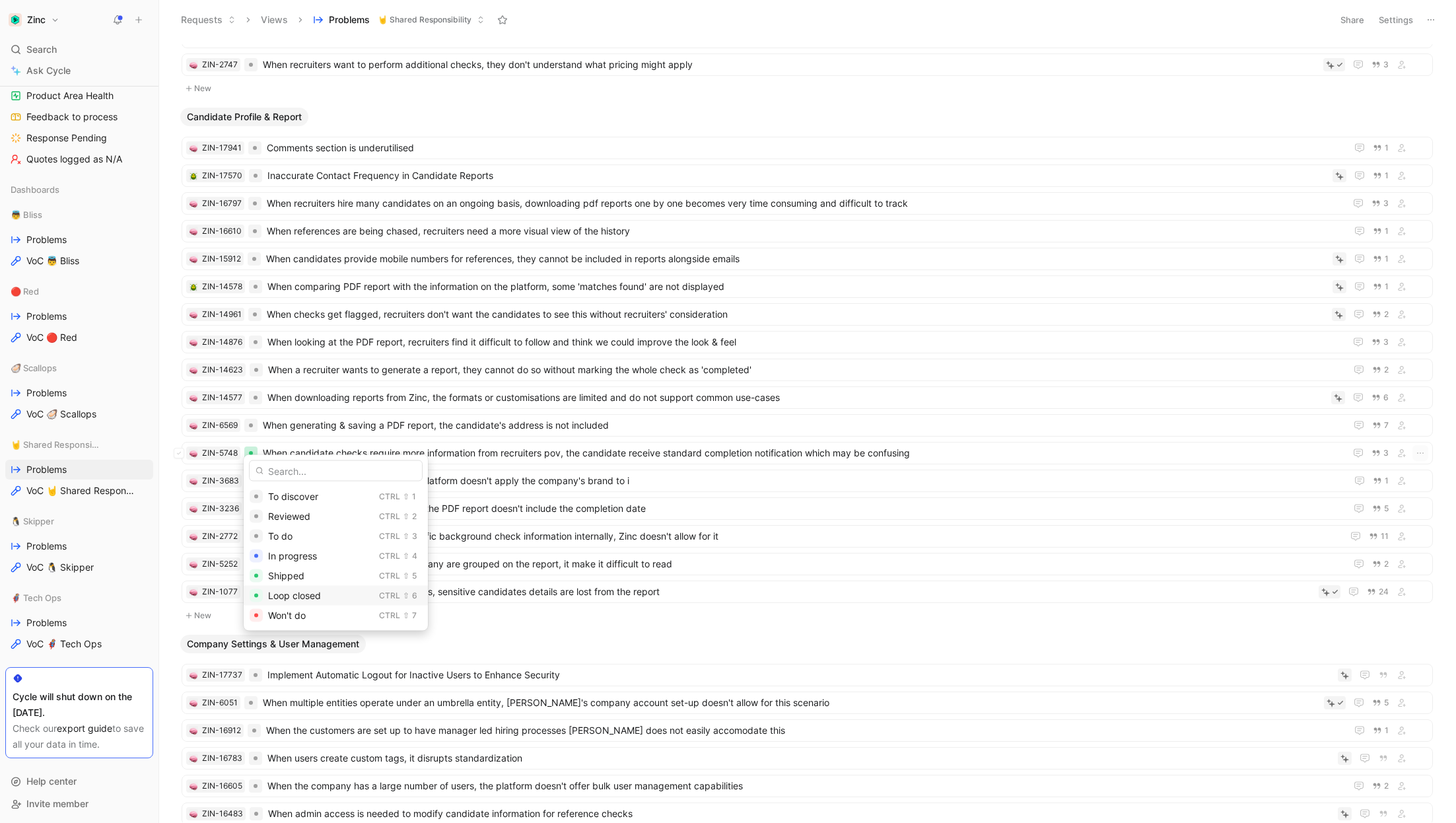
click at [284, 589] on span "Loop closed" at bounding box center [294, 595] width 53 height 11
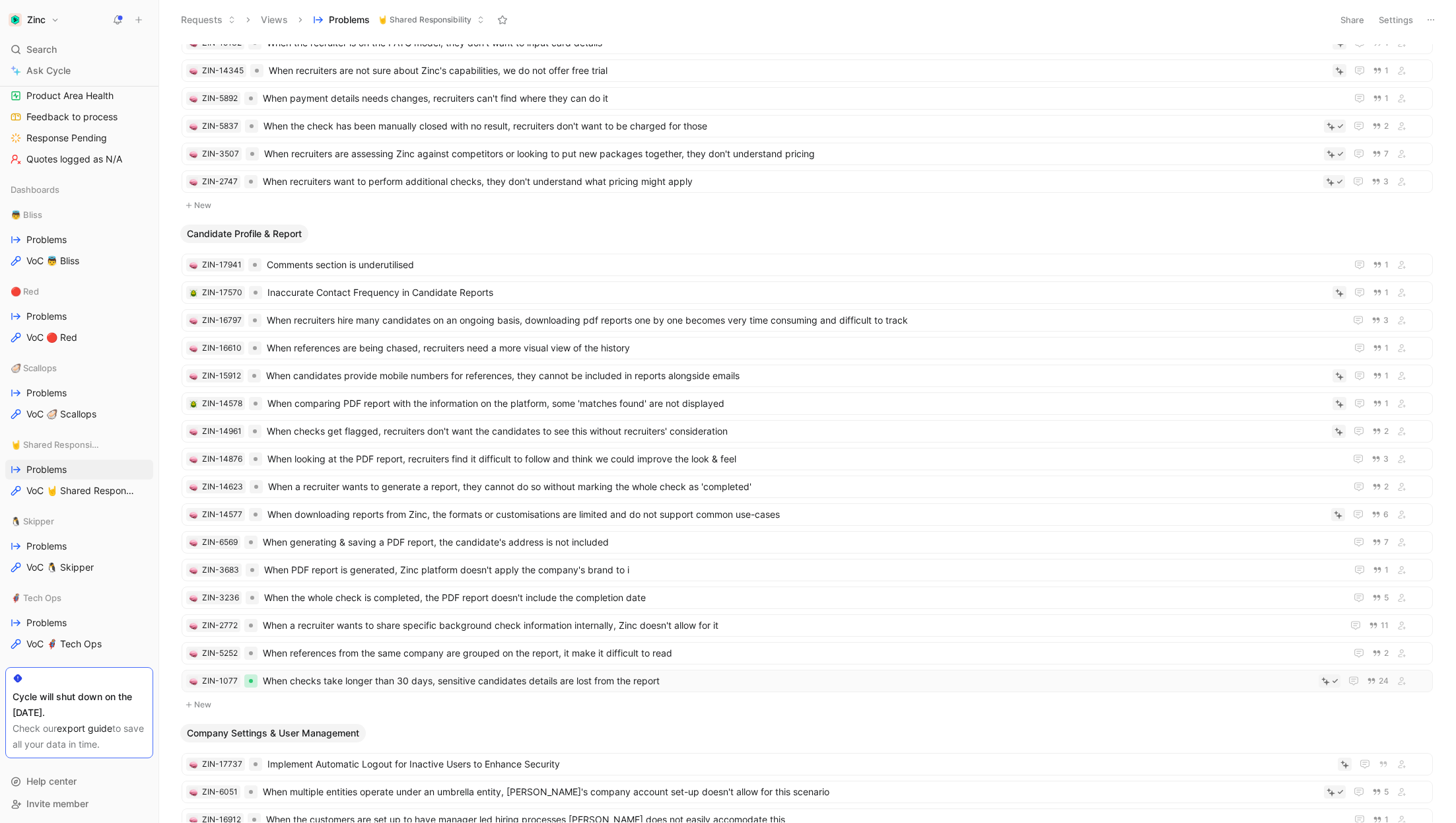
scroll to position [892, 0]
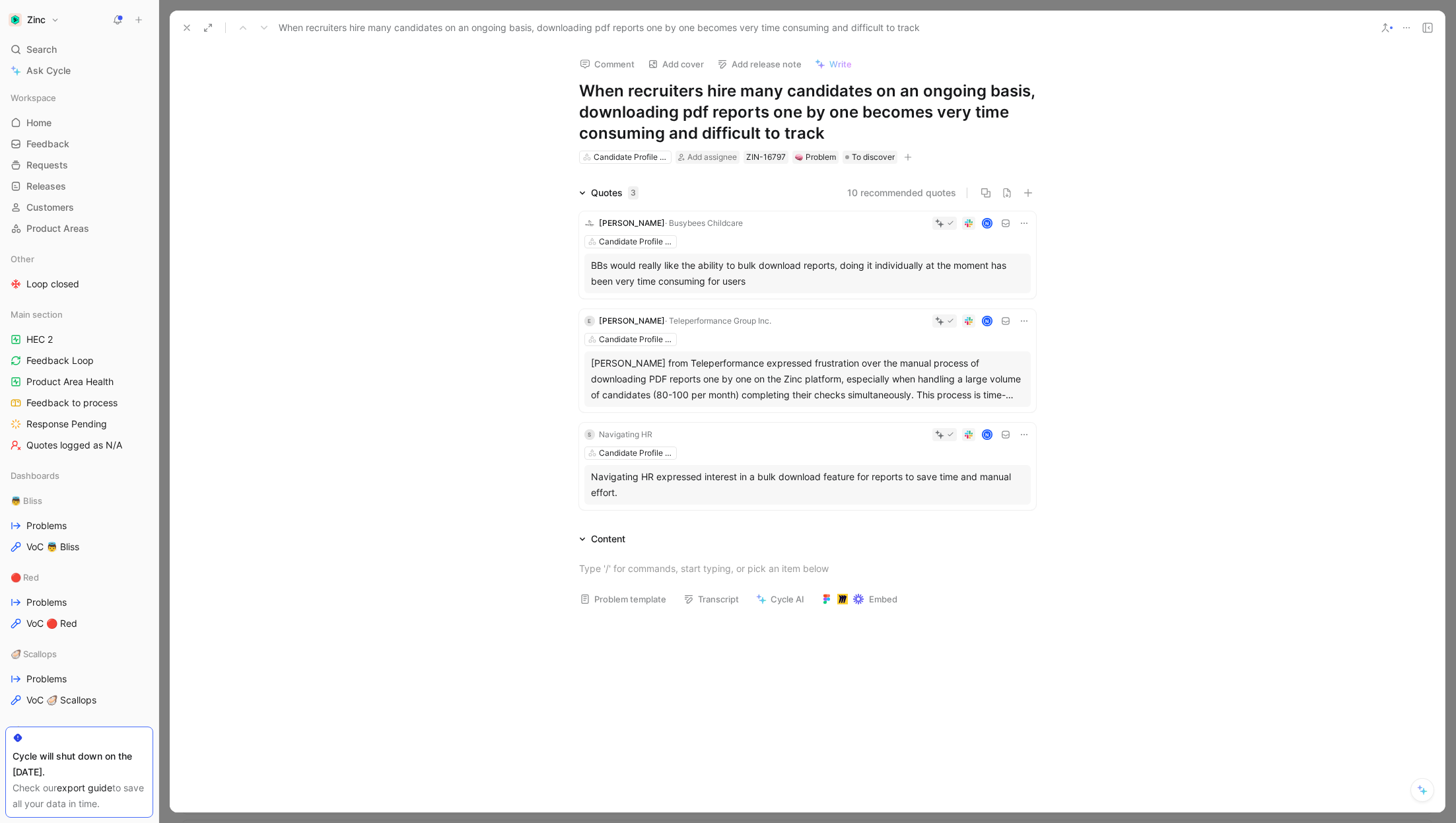
click at [890, 187] on button "10 recommended quotes" at bounding box center [902, 193] width 109 height 16
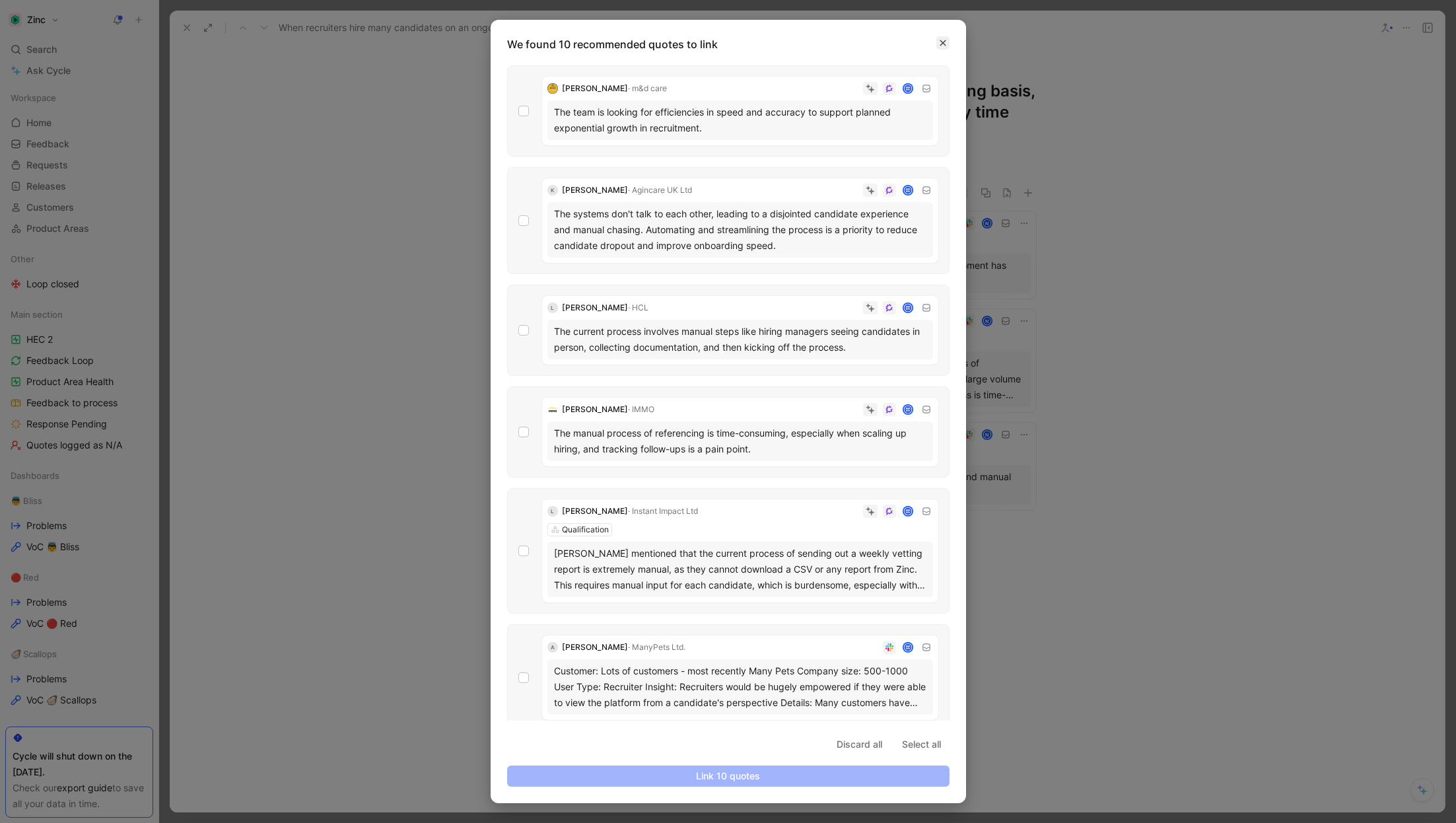
click at [942, 45] on icon "button" at bounding box center [942, 42] width 8 height 8
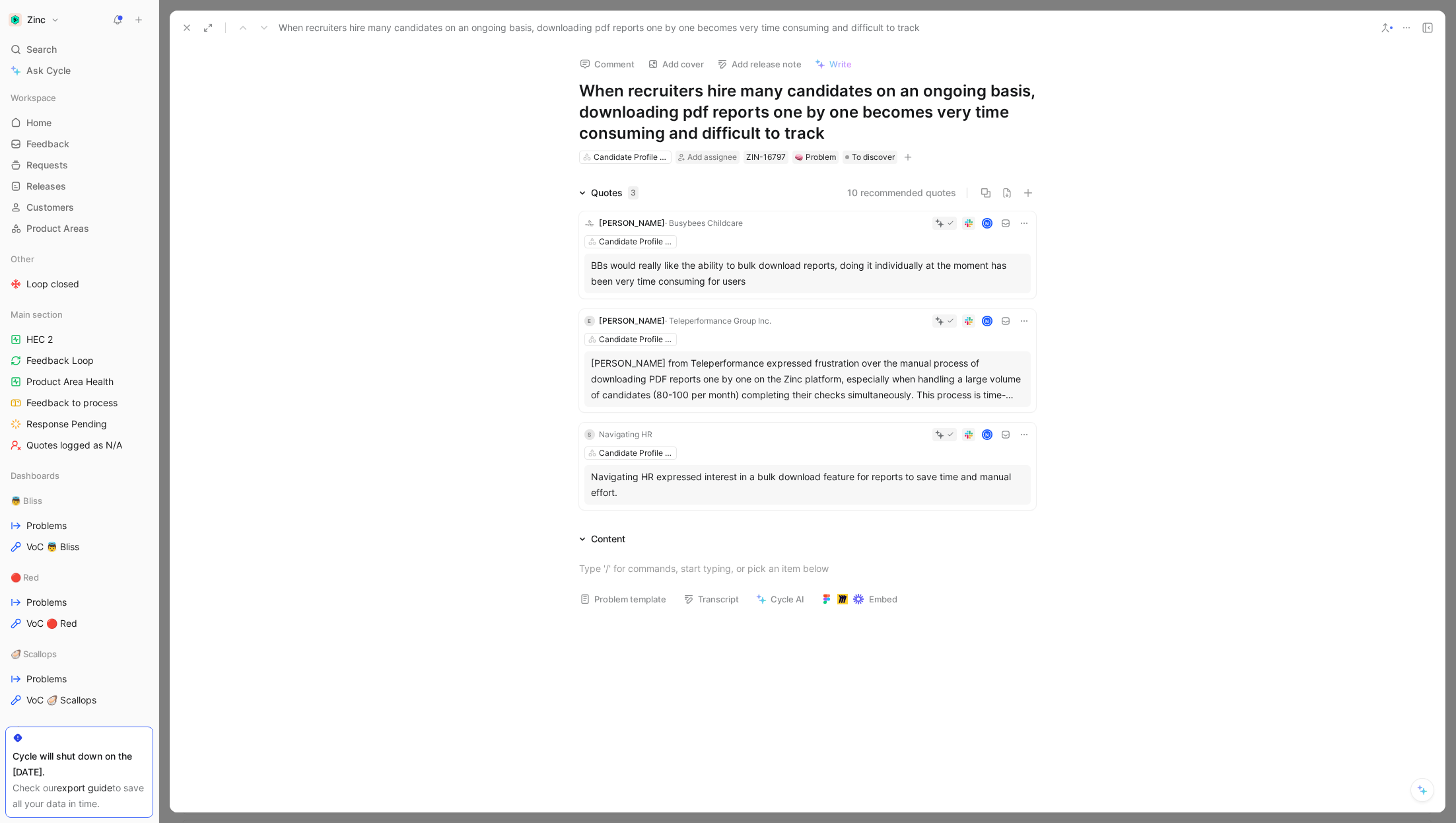
click at [597, 58] on button "Comment" at bounding box center [607, 63] width 67 height 19
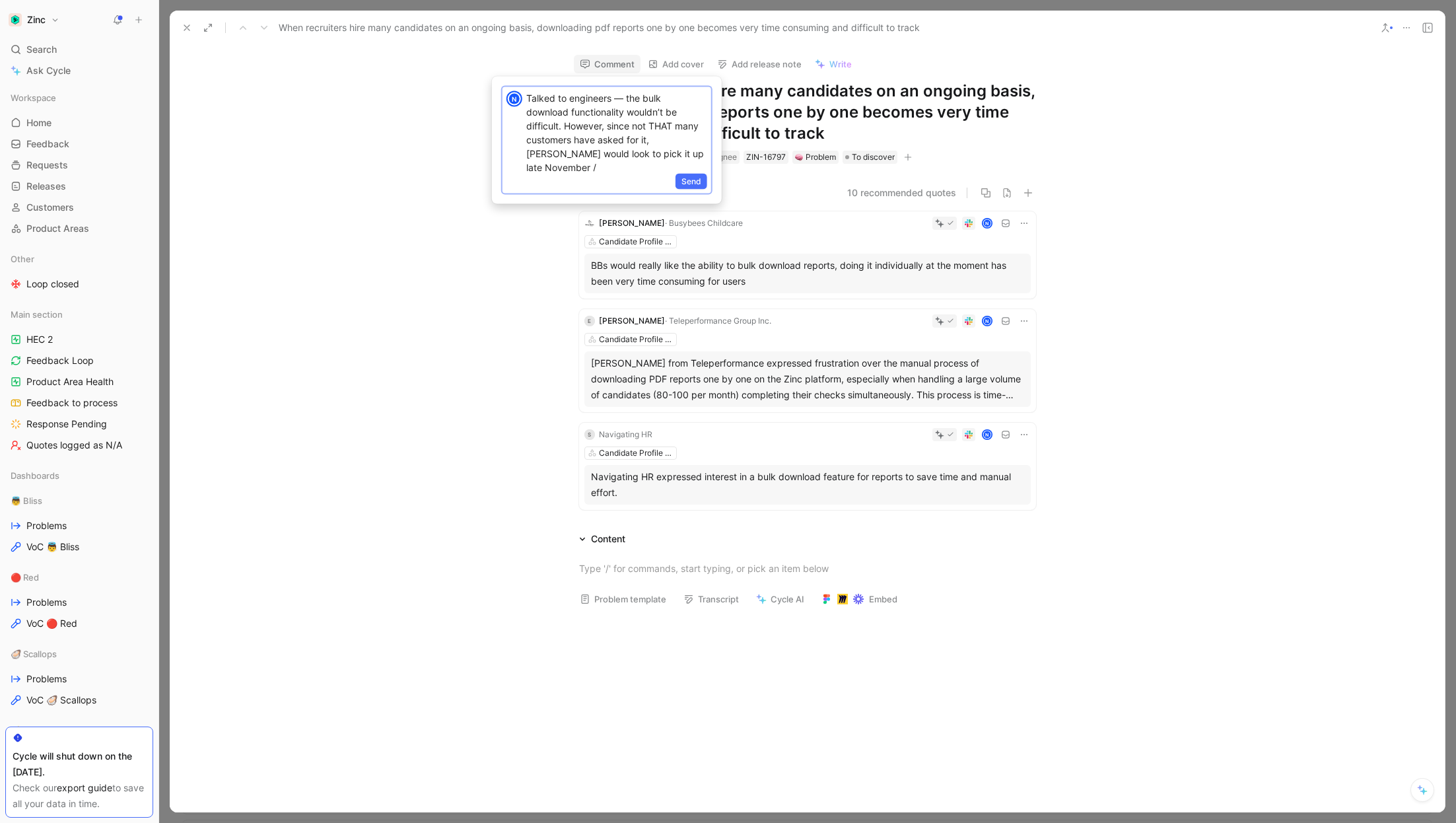
scroll to position [4, 0]
click at [626, 152] on p "Talked to engineers — the bulk download functionality wouldn’t be difficult. Ho…" at bounding box center [616, 129] width 181 height 83
click at [699, 178] on span "Send" at bounding box center [691, 182] width 19 height 13
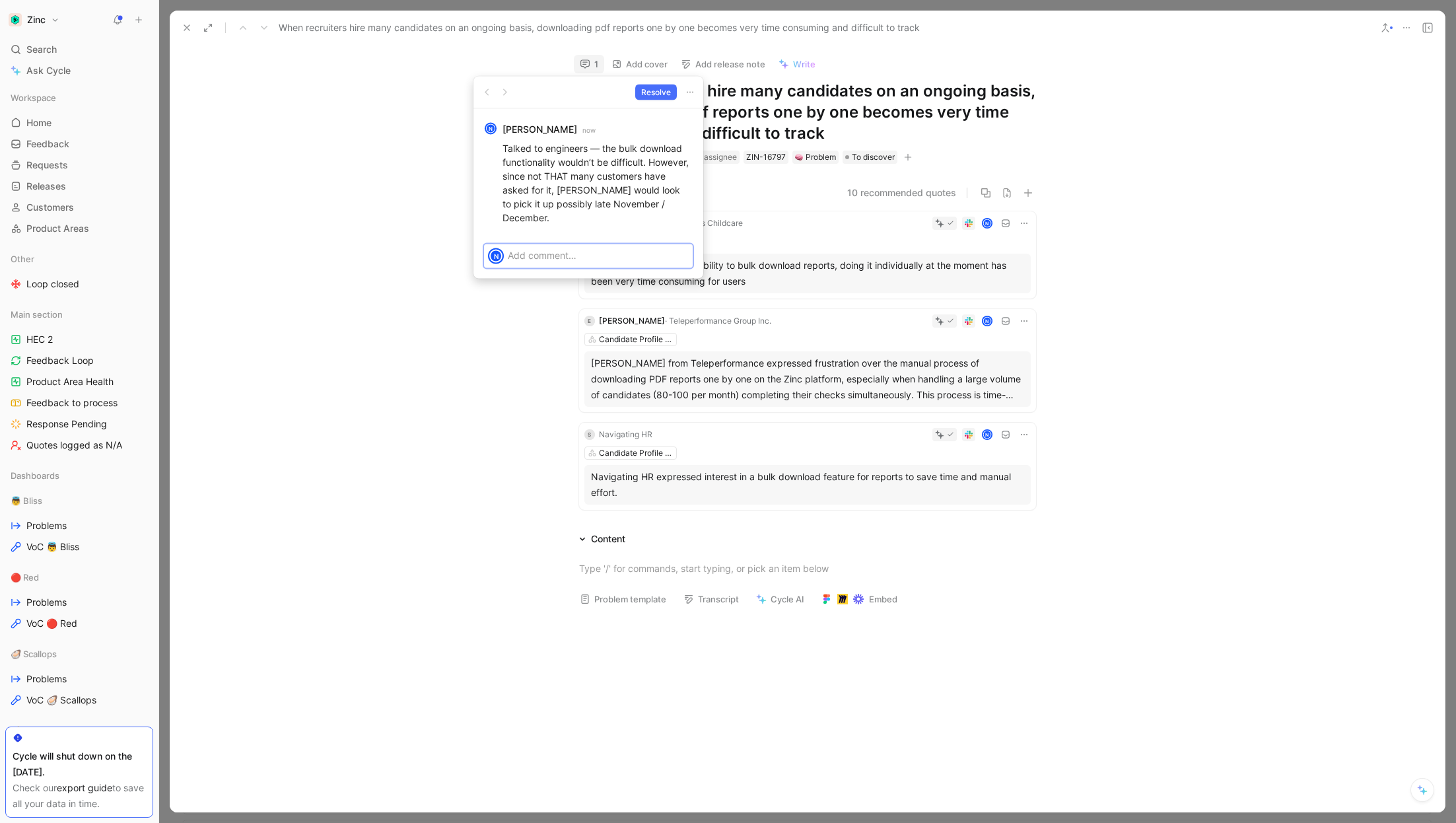
scroll to position [0, 0]
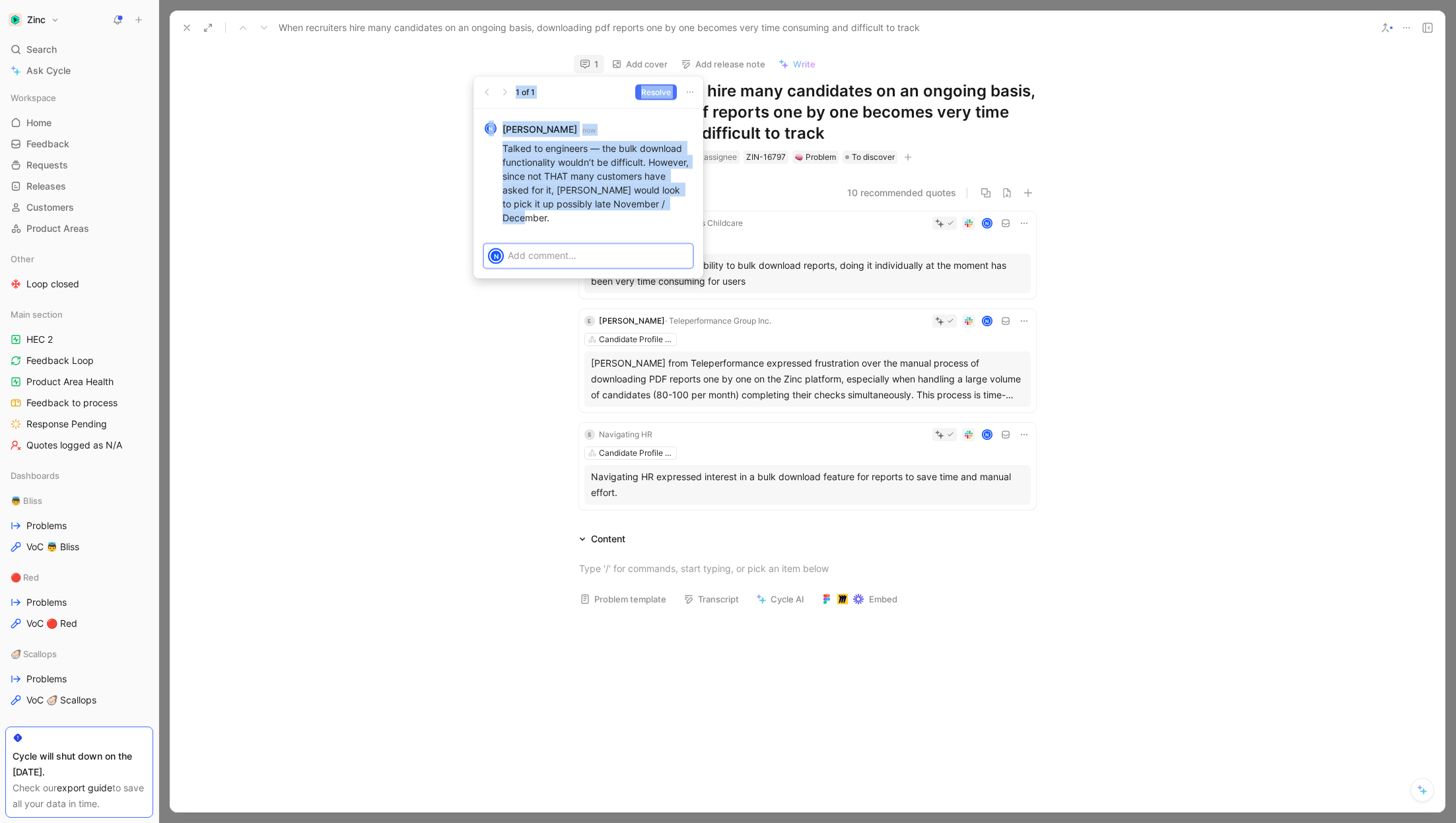
drag, startPoint x: 570, startPoint y: 221, endPoint x: 470, endPoint y: 148, distance: 123.8
click at [470, 148] on body "Zinc Search ⌘ K Ask Cycle Workspace Home G then H Feedback G then F Requests G …" at bounding box center [728, 412] width 1456 height 823
click at [521, 162] on p "Talked to engineers — the bulk download functionality wouldn’t be difficult. Ho…" at bounding box center [597, 182] width 190 height 83
drag, startPoint x: 553, startPoint y: 219, endPoint x: 489, endPoint y: 152, distance: 92.7
click at [489, 152] on div "N Nara Toktoshova now Talked to engineers — the bulk download functionality wou…" at bounding box center [588, 172] width 230 height 125
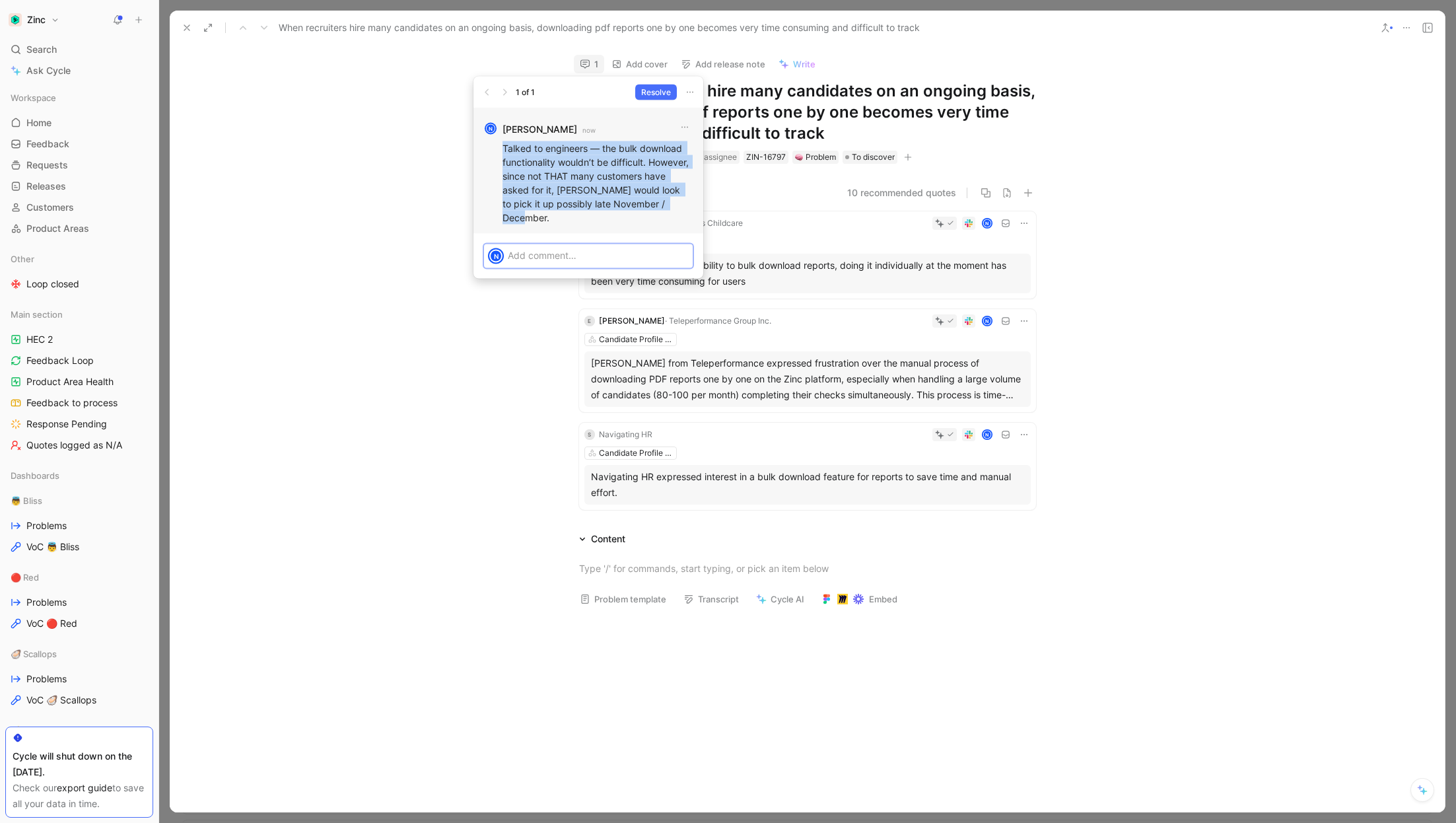
copy p "Talked to engineers — the bulk download functionality wouldn’t be difficult. Ho…"
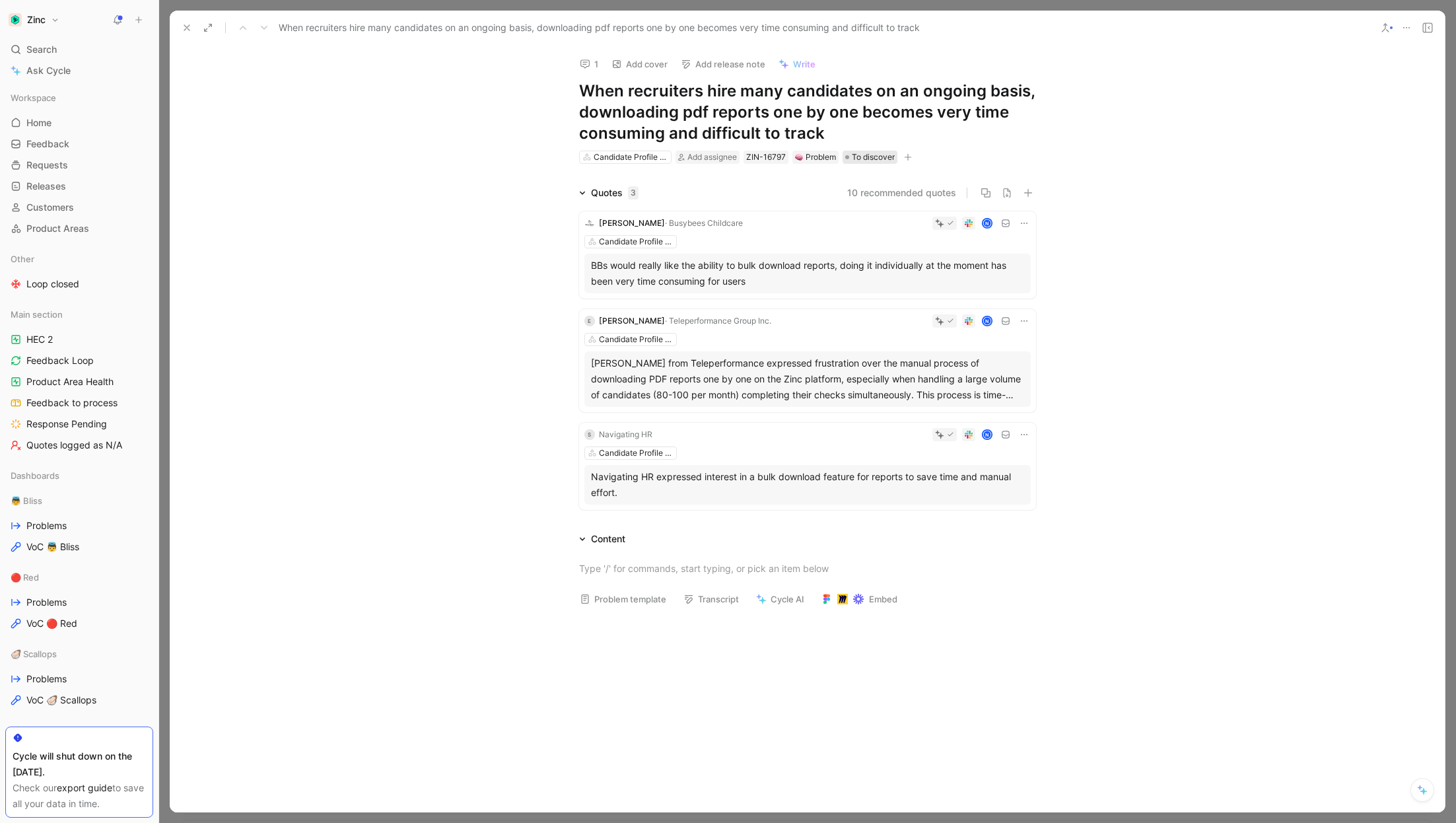
click at [861, 154] on span "To discover" at bounding box center [873, 157] width 43 height 13
click at [874, 224] on span "Reviewed" at bounding box center [889, 226] width 42 height 11
click at [868, 156] on span "Reviewed" at bounding box center [870, 157] width 37 height 13
click at [701, 153] on span "Add assignee" at bounding box center [712, 156] width 49 height 10
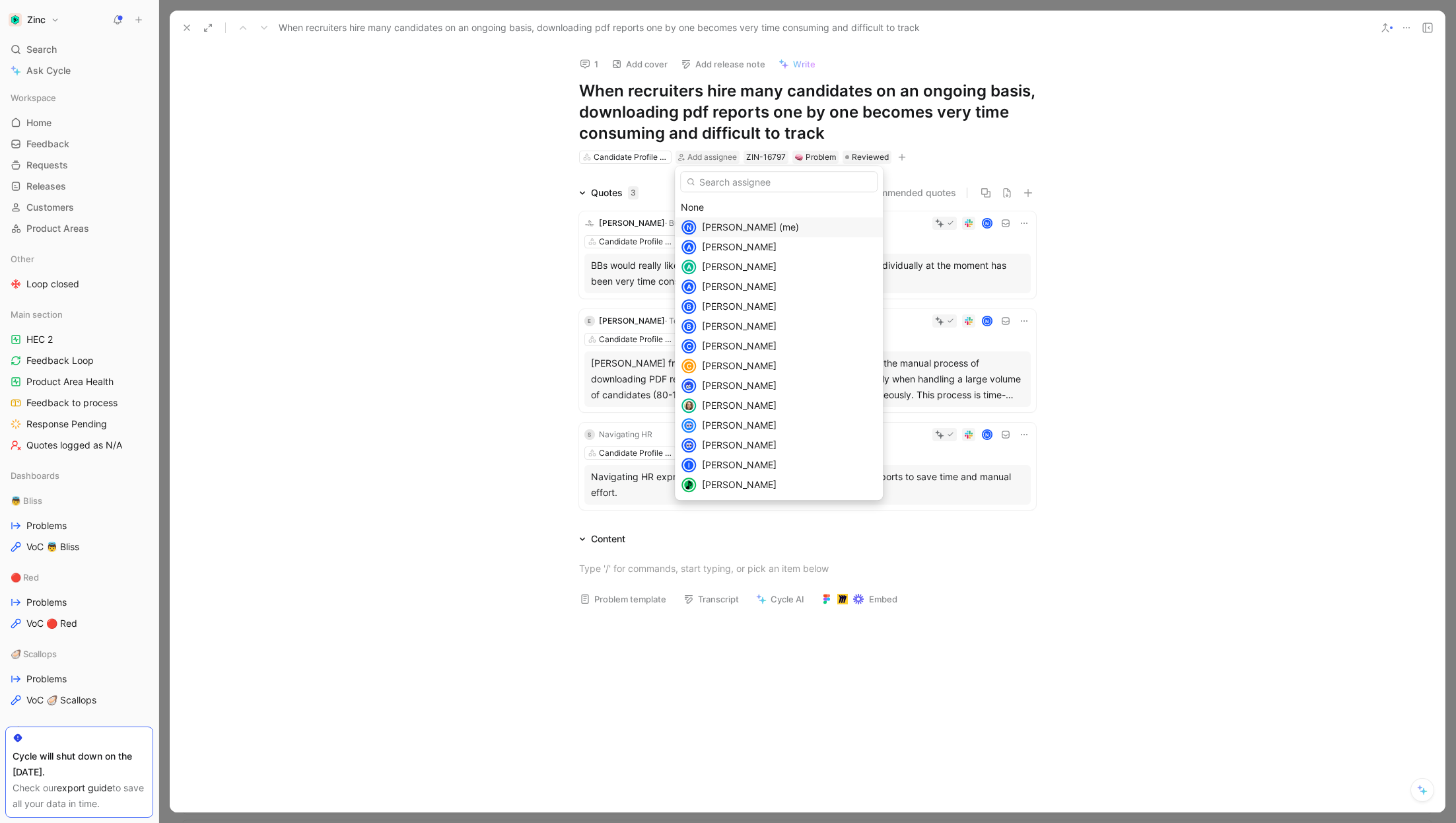
click at [737, 226] on span "Nara Toktoshova (me)" at bounding box center [750, 226] width 97 height 11
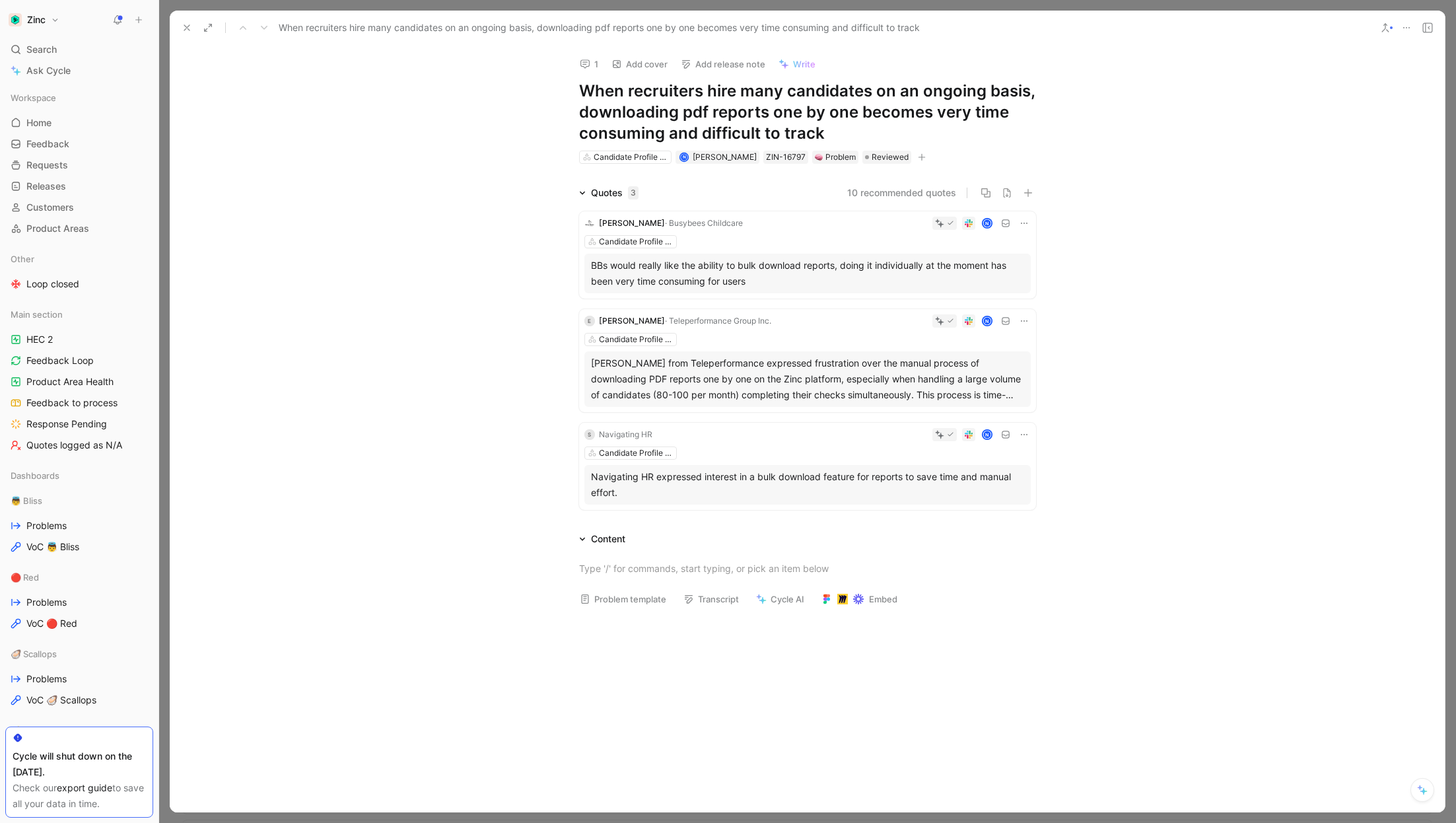
click at [185, 29] on use at bounding box center [187, 27] width 5 height 5
